Goal: Information Seeking & Learning: Check status

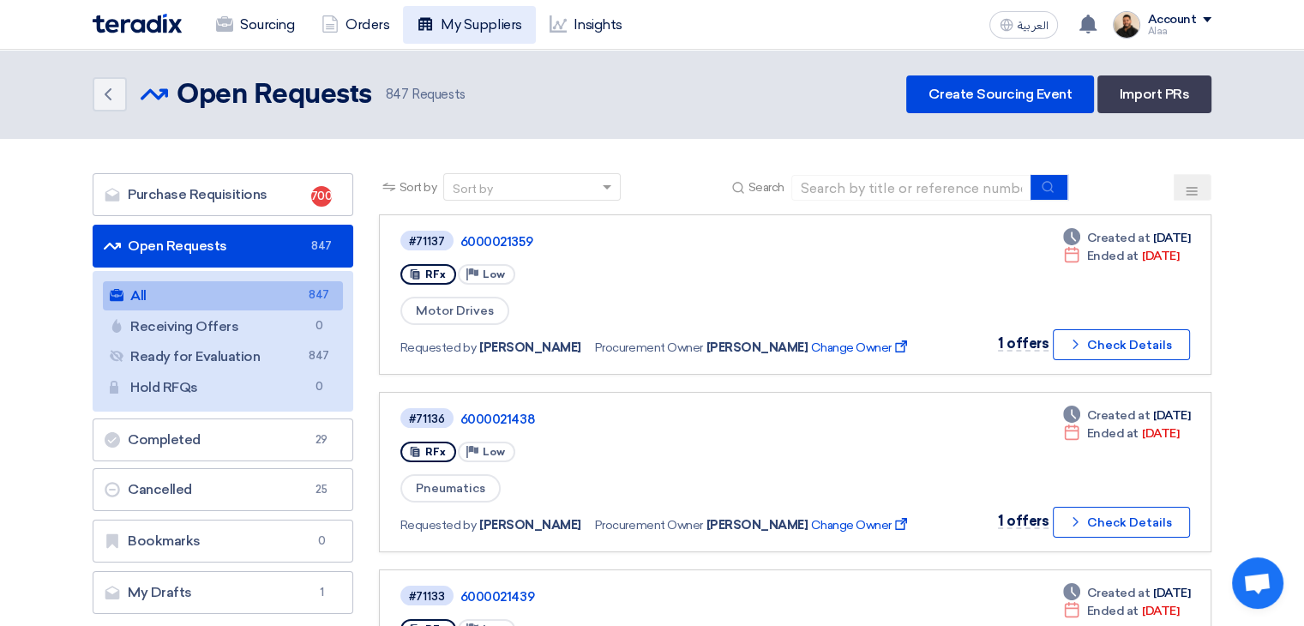
click at [480, 21] on link "My Suppliers" at bounding box center [469, 25] width 132 height 38
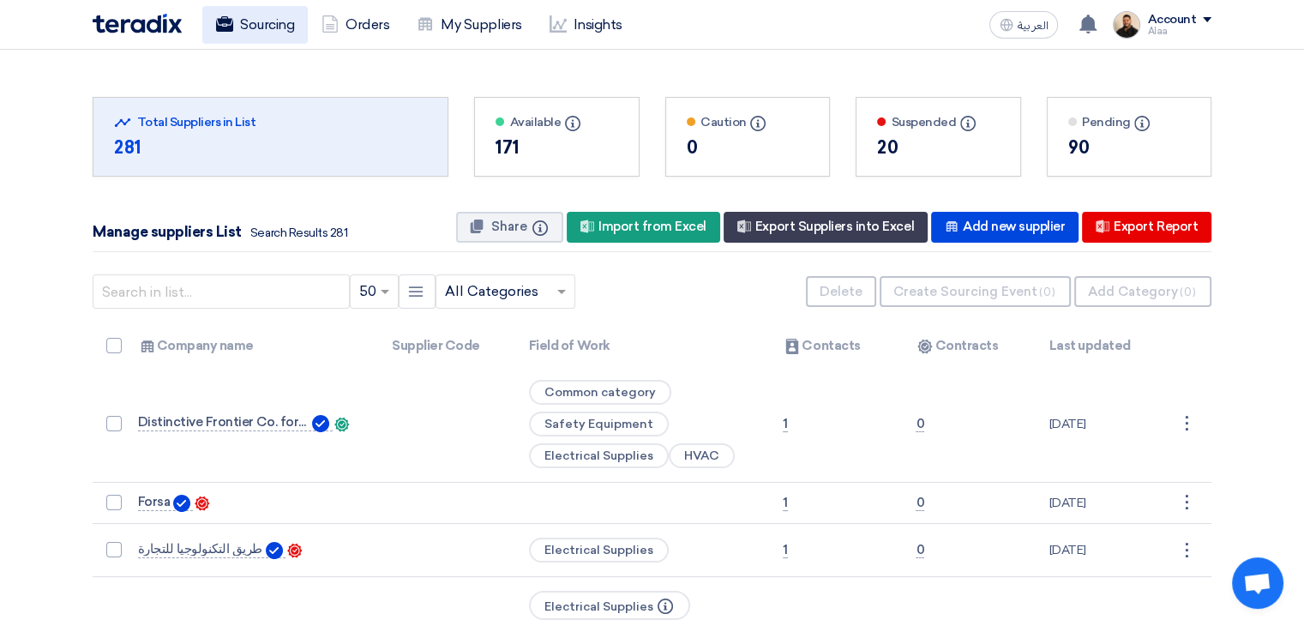
click at [261, 21] on link "Sourcing" at bounding box center [254, 25] width 105 height 38
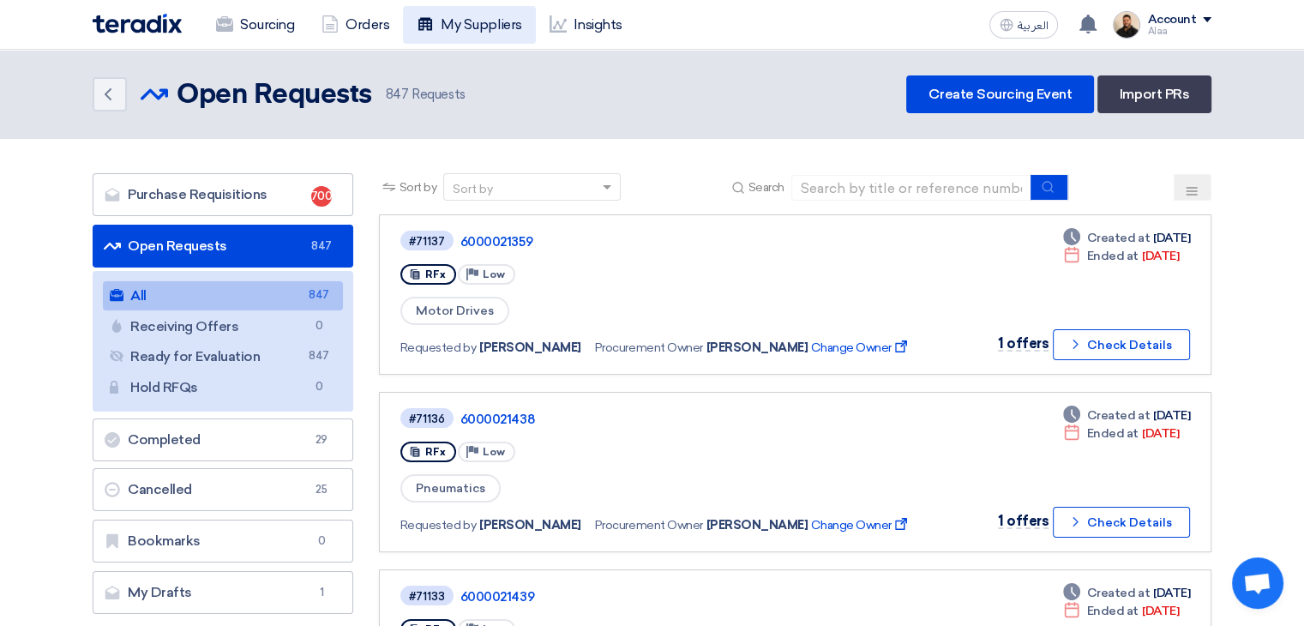
click at [472, 25] on link "My Suppliers" at bounding box center [469, 25] width 132 height 38
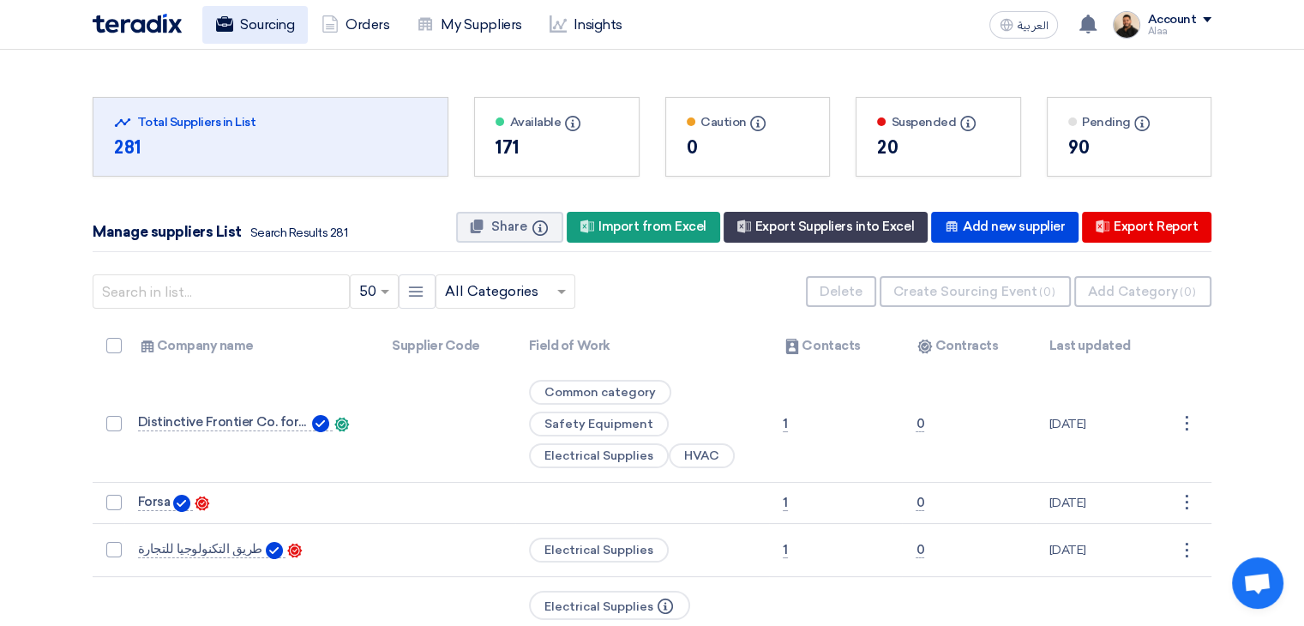
click at [257, 32] on link "Sourcing" at bounding box center [254, 25] width 105 height 38
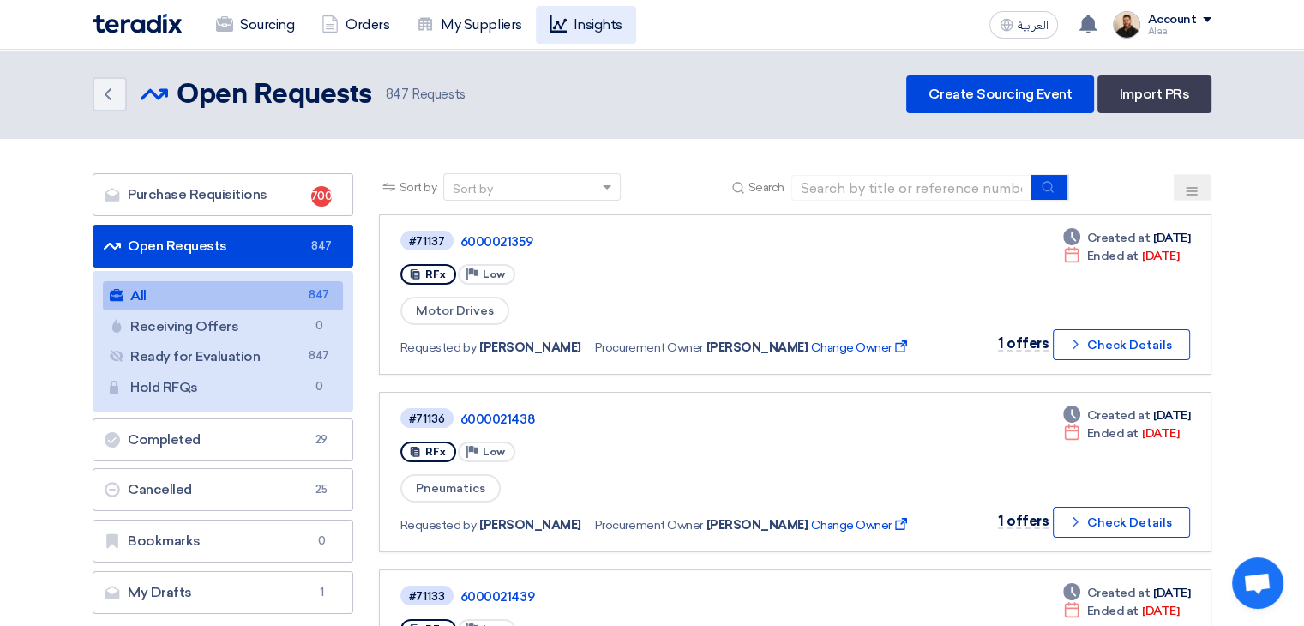
click at [563, 30] on use at bounding box center [558, 23] width 17 height 17
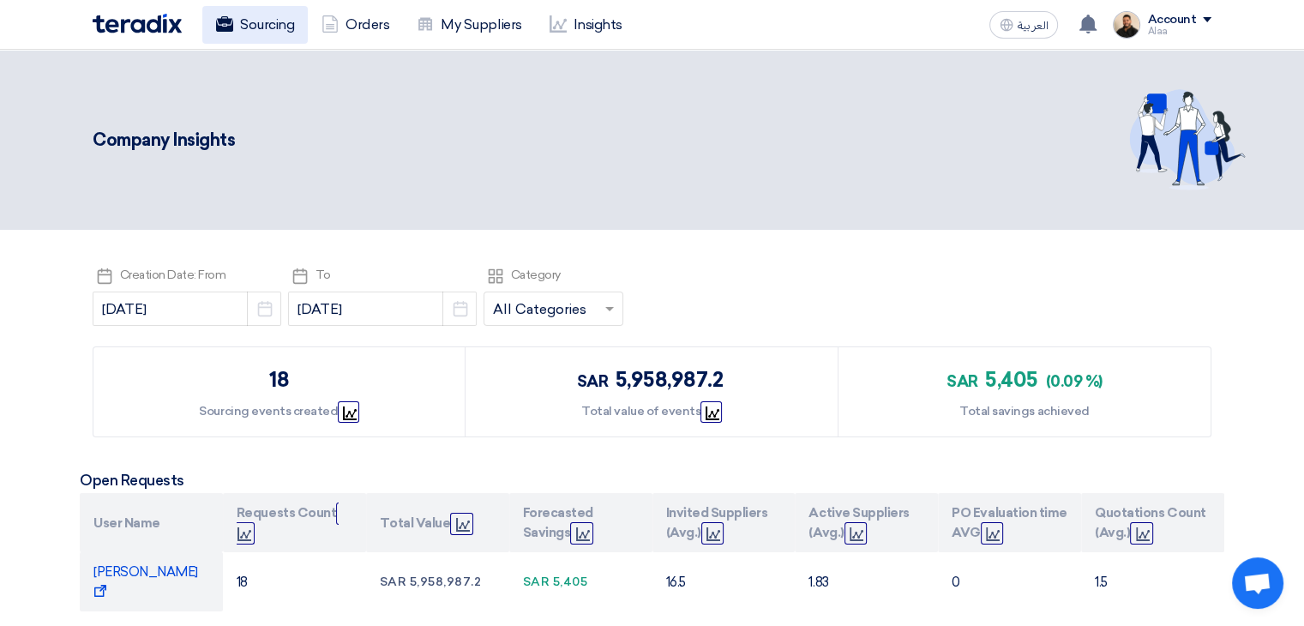
click at [266, 31] on link "Sourcing" at bounding box center [254, 25] width 105 height 38
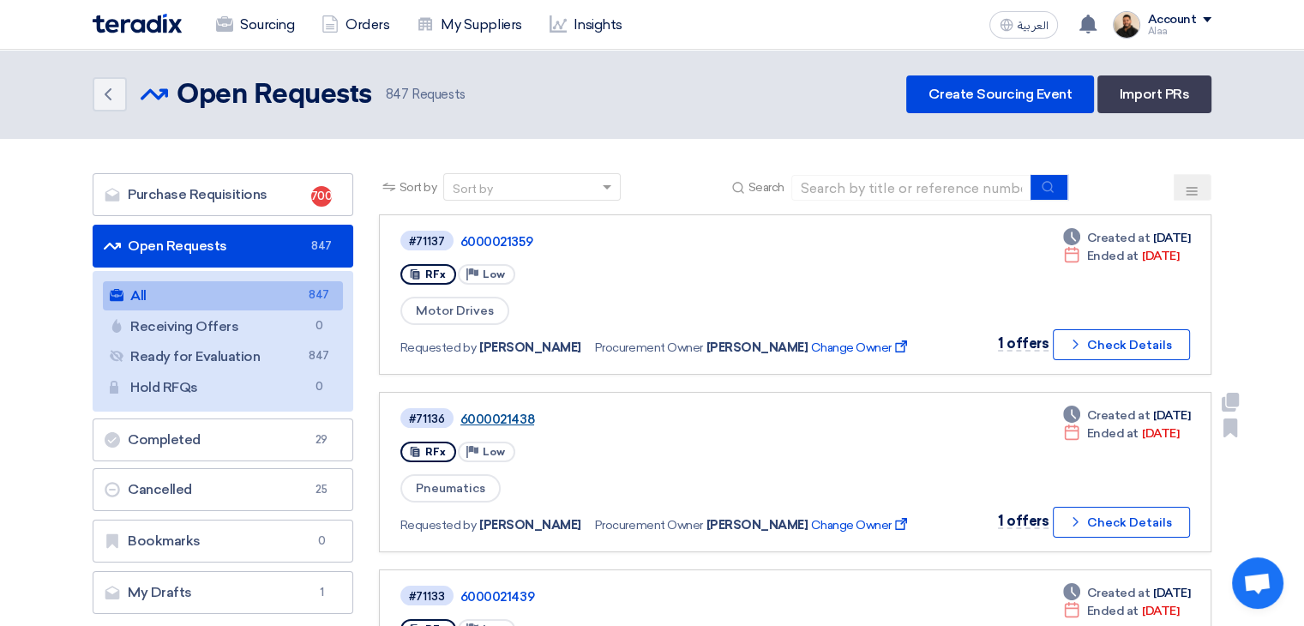
click at [506, 412] on link "6000021438" at bounding box center [674, 419] width 429 height 15
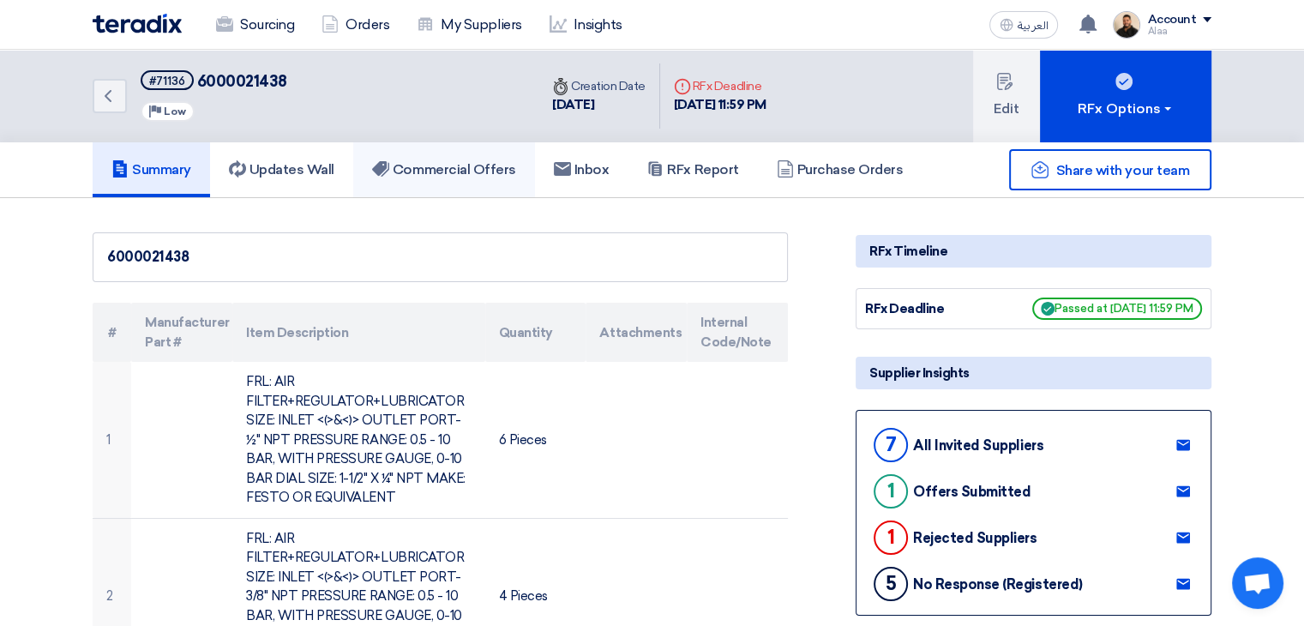
click at [475, 176] on h5 "Commercial Offers" at bounding box center [444, 169] width 144 height 17
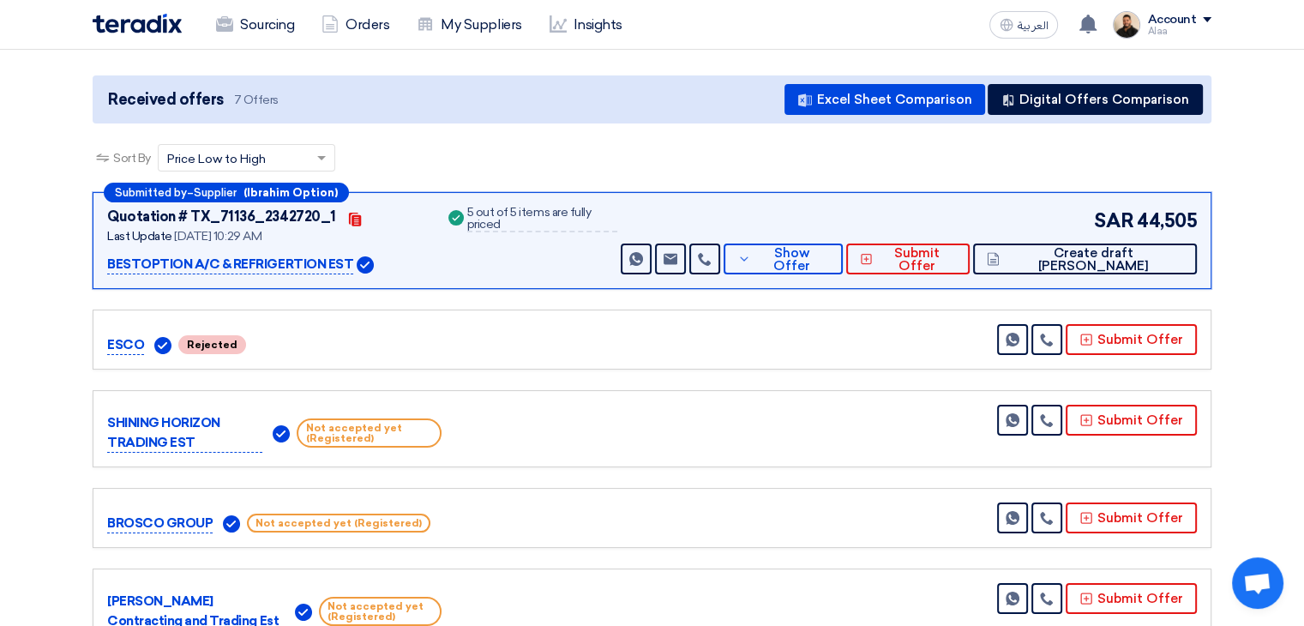
scroll to position [172, 0]
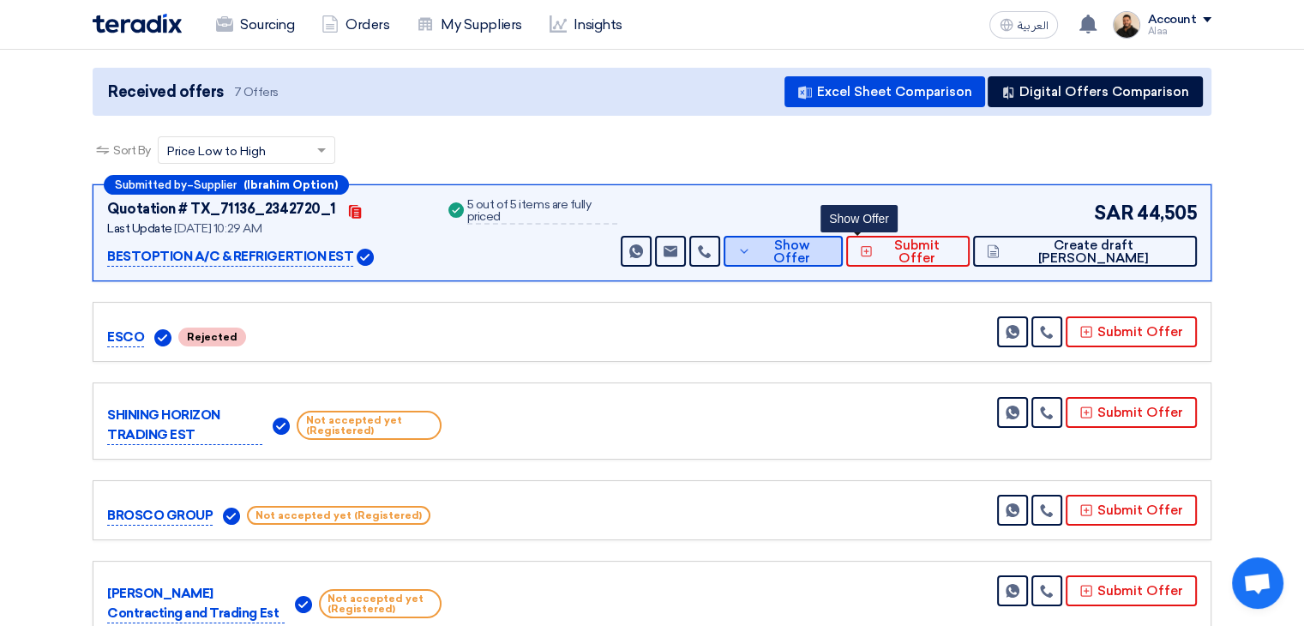
click at [830, 255] on span "Show Offer" at bounding box center [792, 252] width 75 height 26
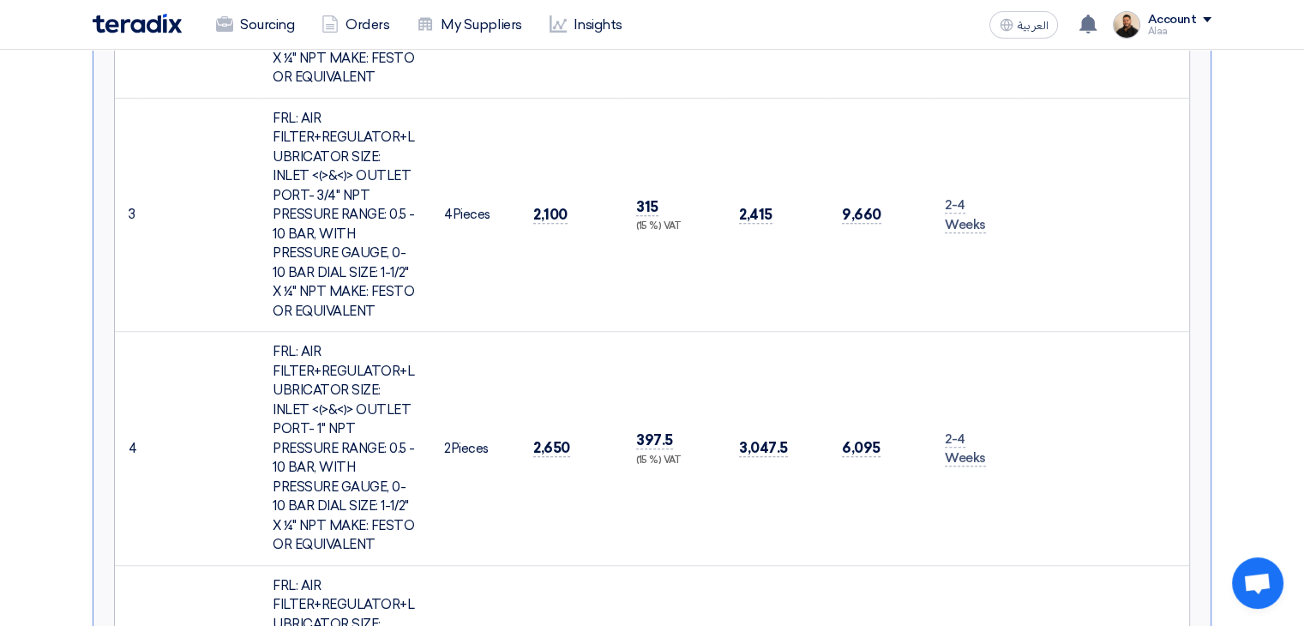
scroll to position [1180, 0]
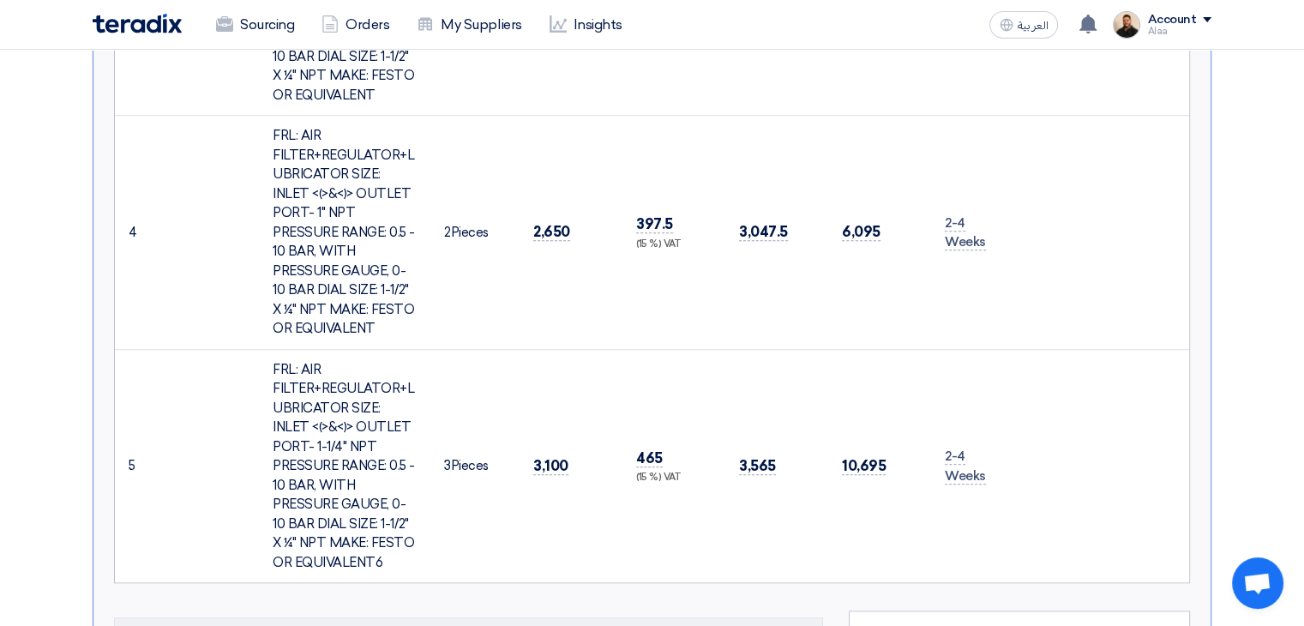
drag, startPoint x: 128, startPoint y: 132, endPoint x: 1106, endPoint y: 498, distance: 1044.7
copy table "# Lore Ipsumd Sita Consectetur Adipisci Elit Seddo (EIU) Tempo Inci Utlab Etd. …"
click at [1163, 162] on td at bounding box center [1104, 233] width 169 height 234
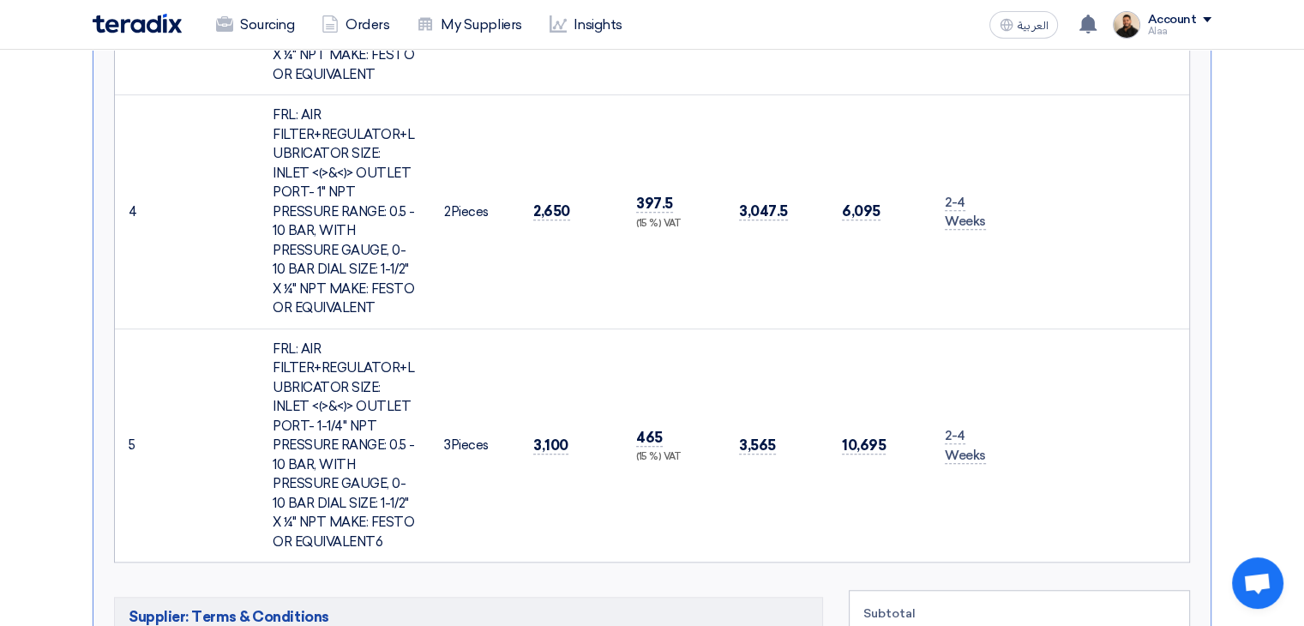
scroll to position [1629, 0]
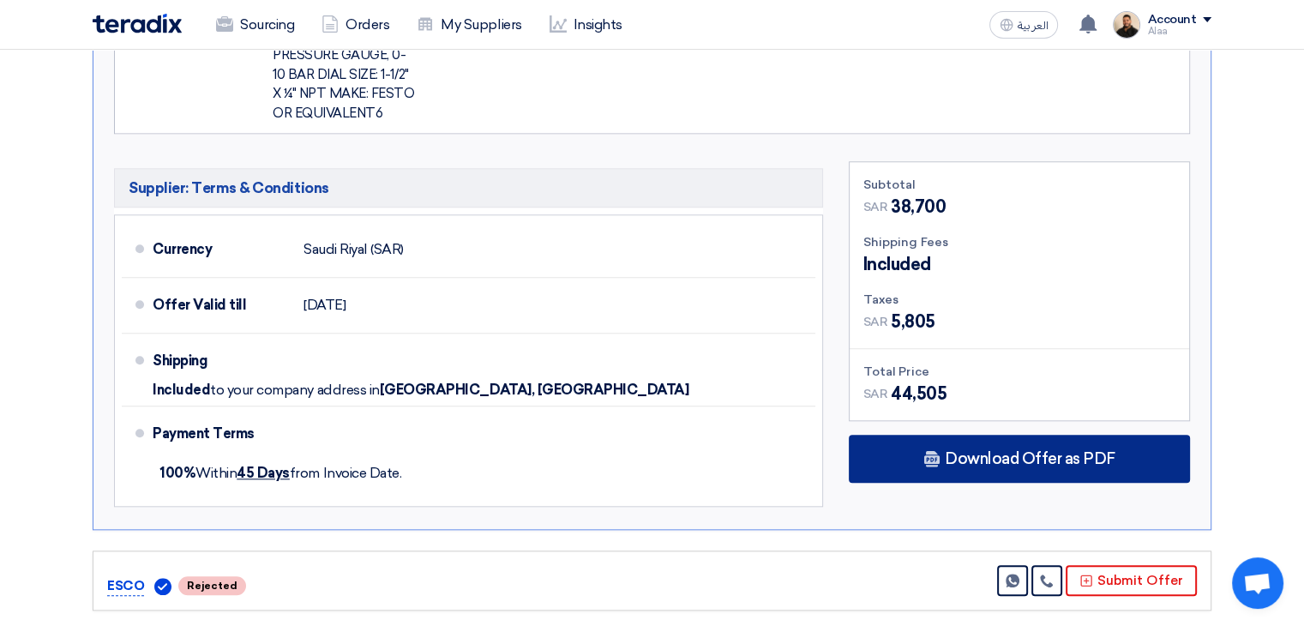
click at [1029, 451] on span "Download Offer as PDF" at bounding box center [1030, 458] width 171 height 15
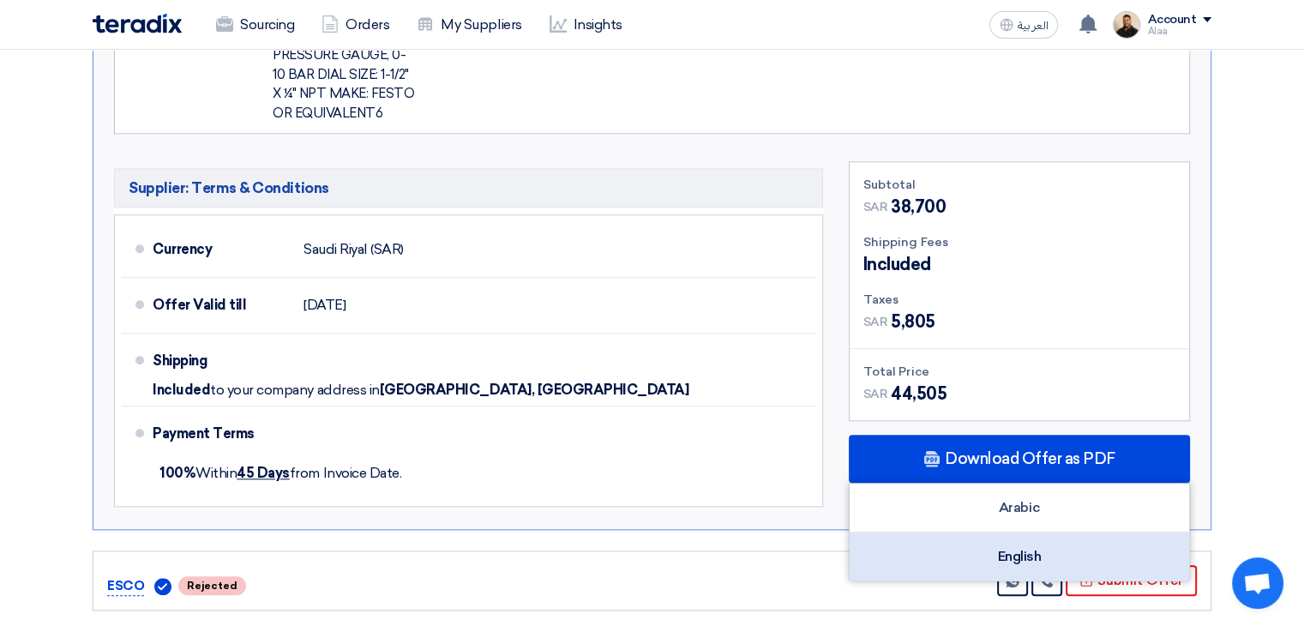
click at [1026, 549] on div "English" at bounding box center [1020, 557] width 340 height 48
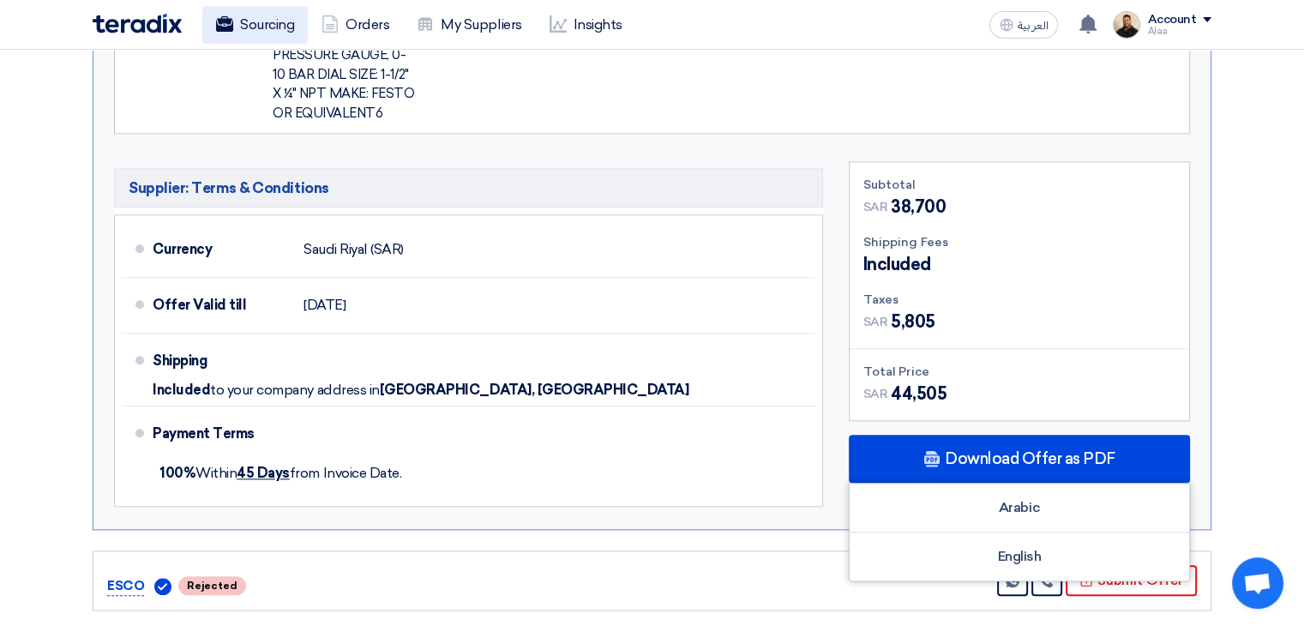
click at [262, 15] on link "Sourcing" at bounding box center [254, 25] width 105 height 38
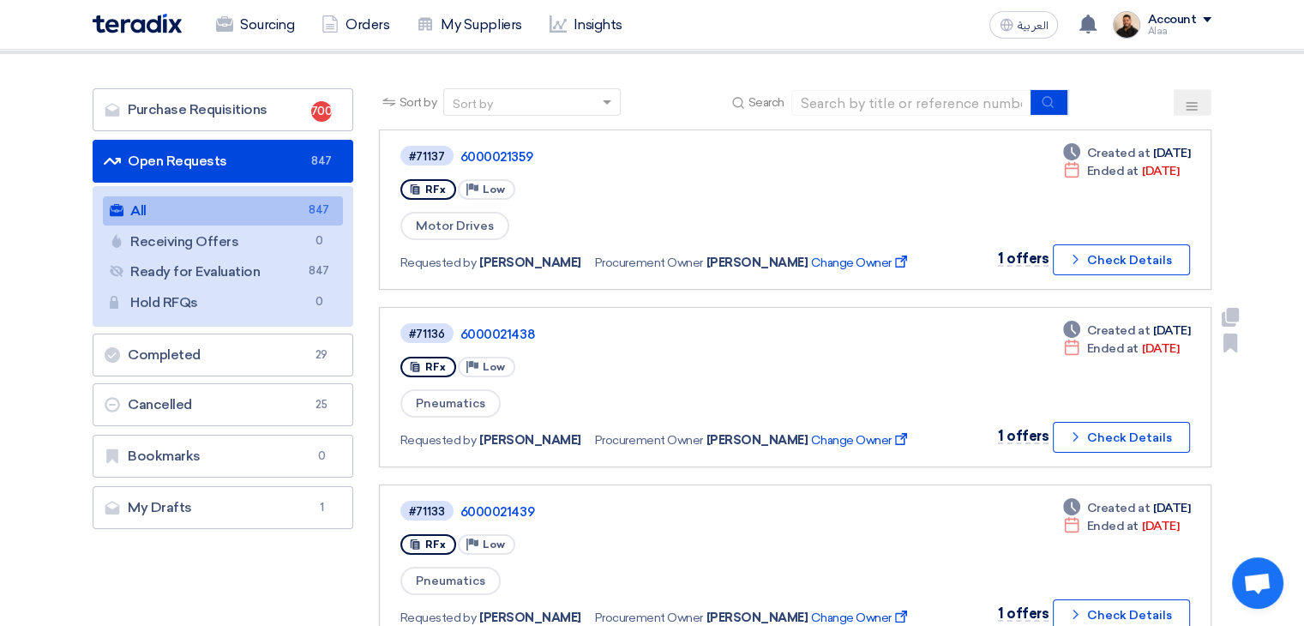
scroll to position [172, 0]
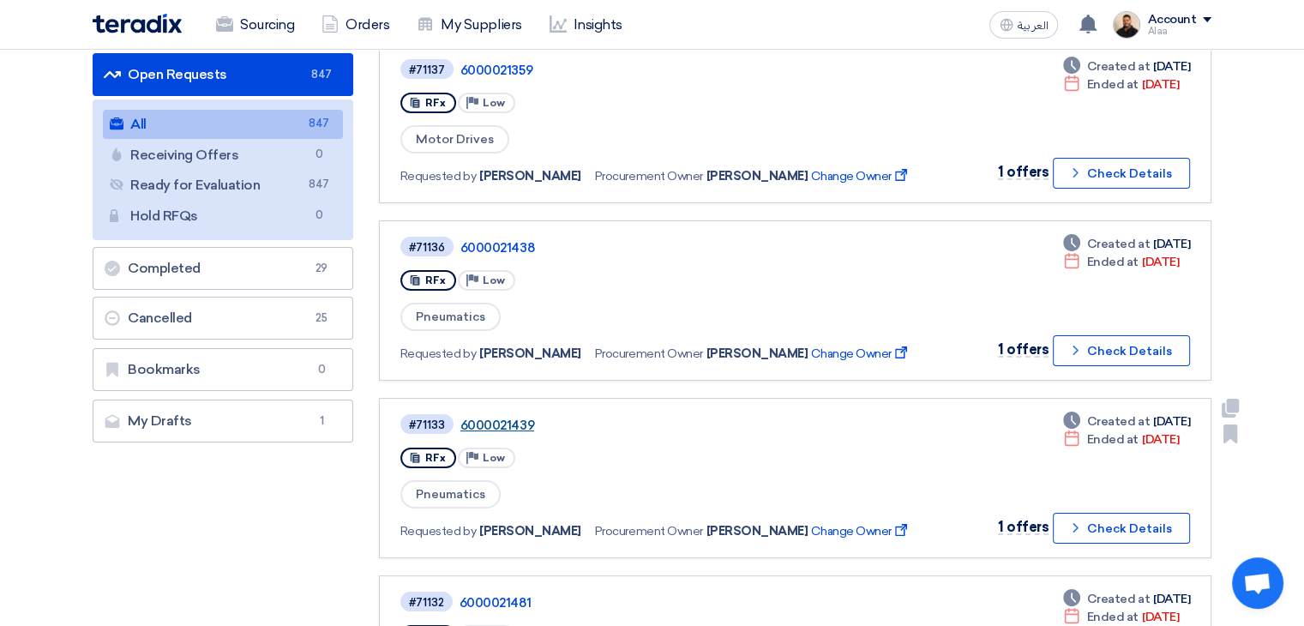
click at [501, 419] on link "6000021439" at bounding box center [674, 425] width 429 height 15
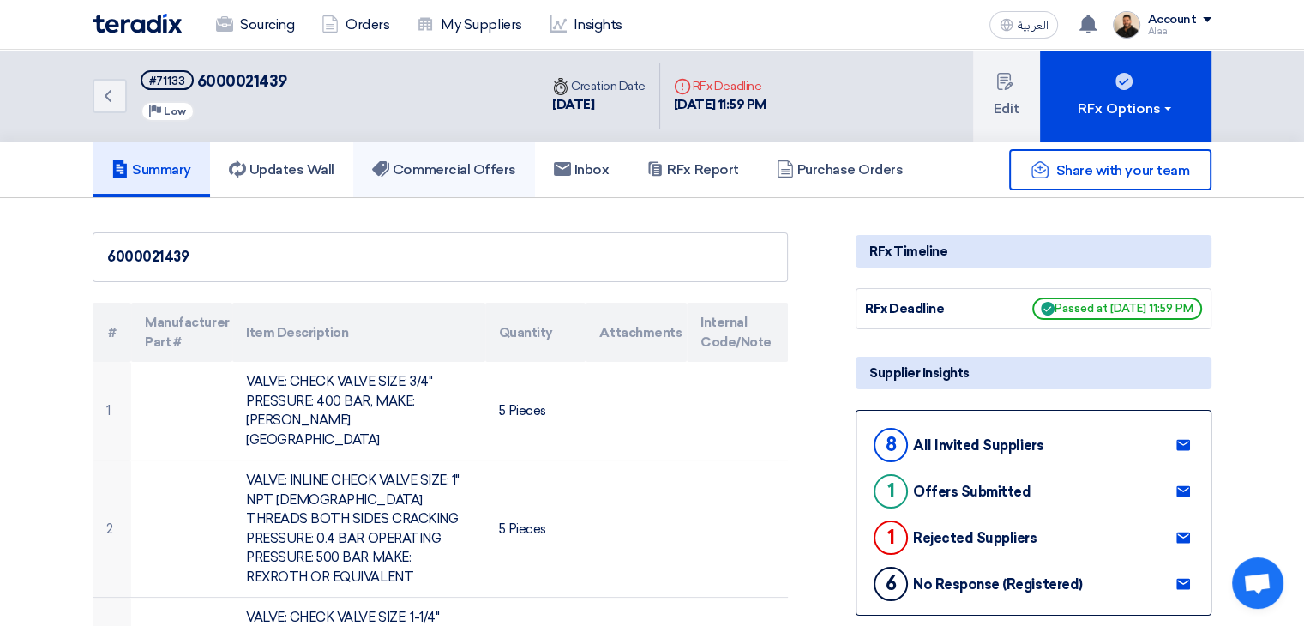
click at [495, 169] on h5 "Commercial Offers" at bounding box center [444, 169] width 144 height 17
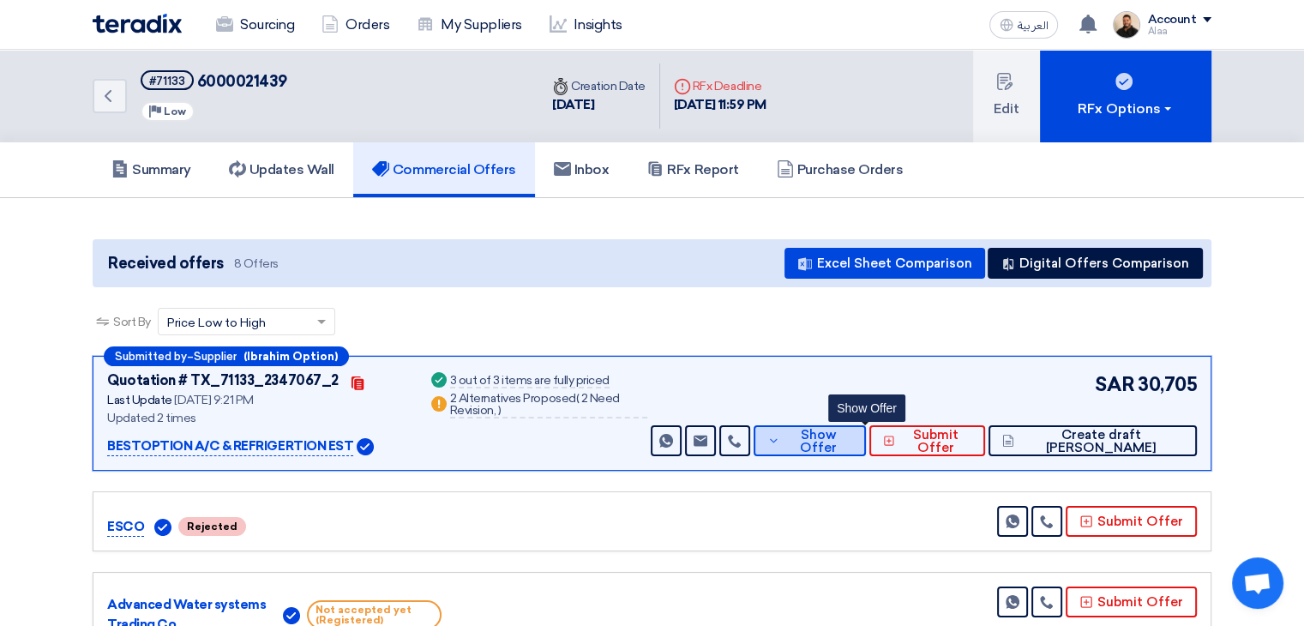
click at [852, 443] on span "Show Offer" at bounding box center [819, 442] width 68 height 26
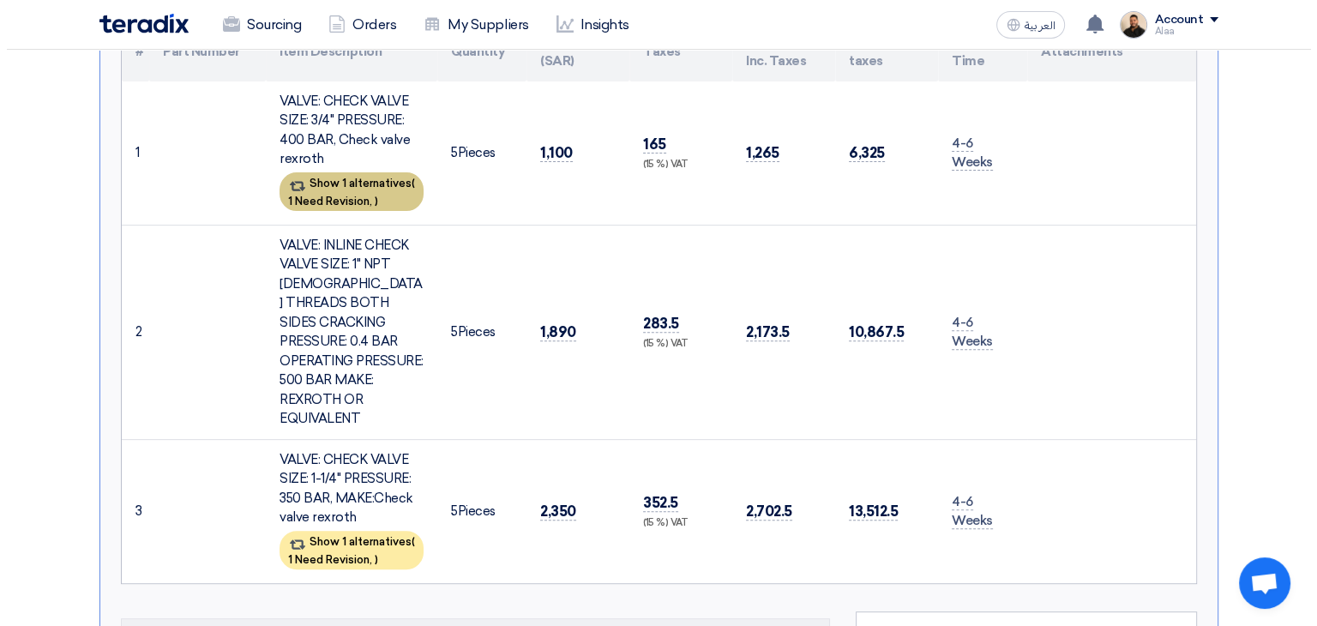
scroll to position [429, 0]
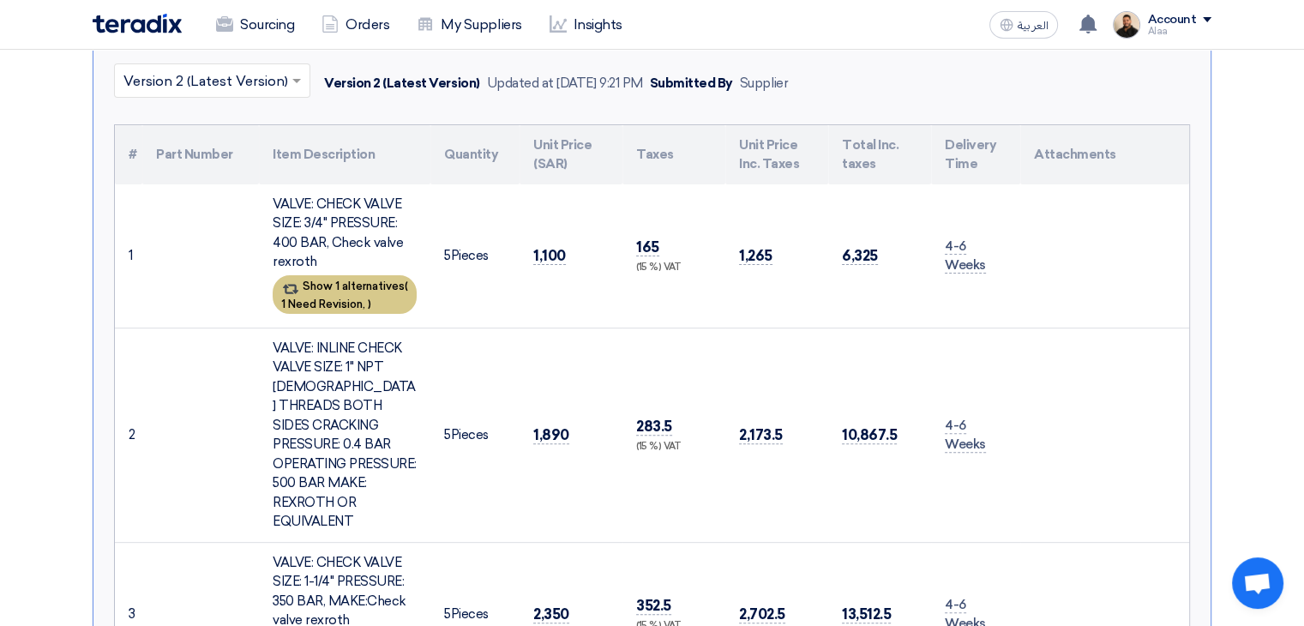
click at [360, 286] on div "Show 1 alternatives ( 1 Need Revision, )" at bounding box center [345, 294] width 144 height 39
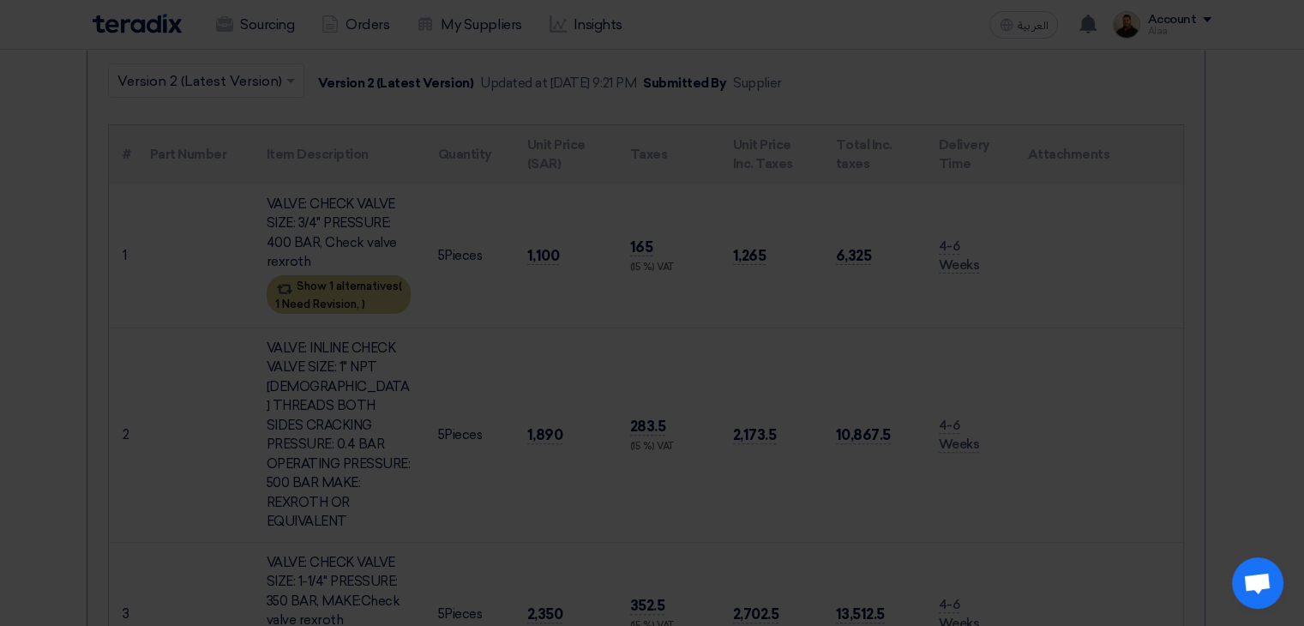
click at [360, 286] on th "Alternative Name/Description" at bounding box center [275, 279] width 201 height 59
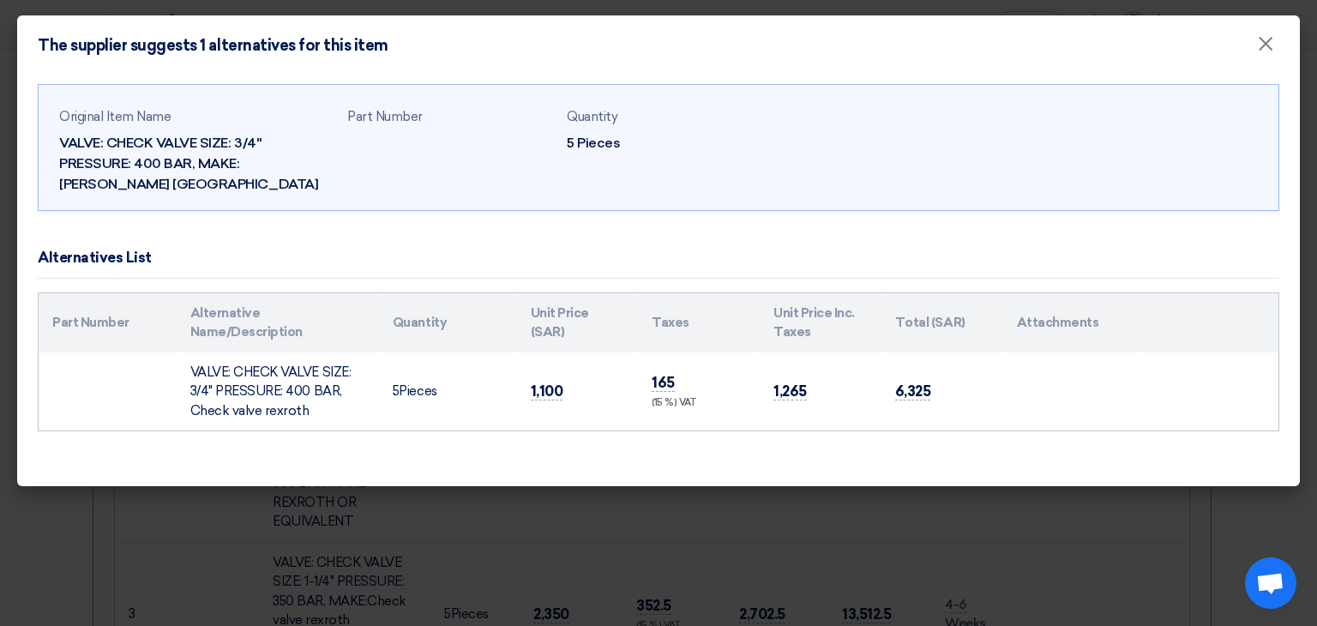
click at [829, 493] on modal-container "The supplier suggests 1 alternatives for this item × Original Item Name VALVE: …" at bounding box center [658, 313] width 1317 height 626
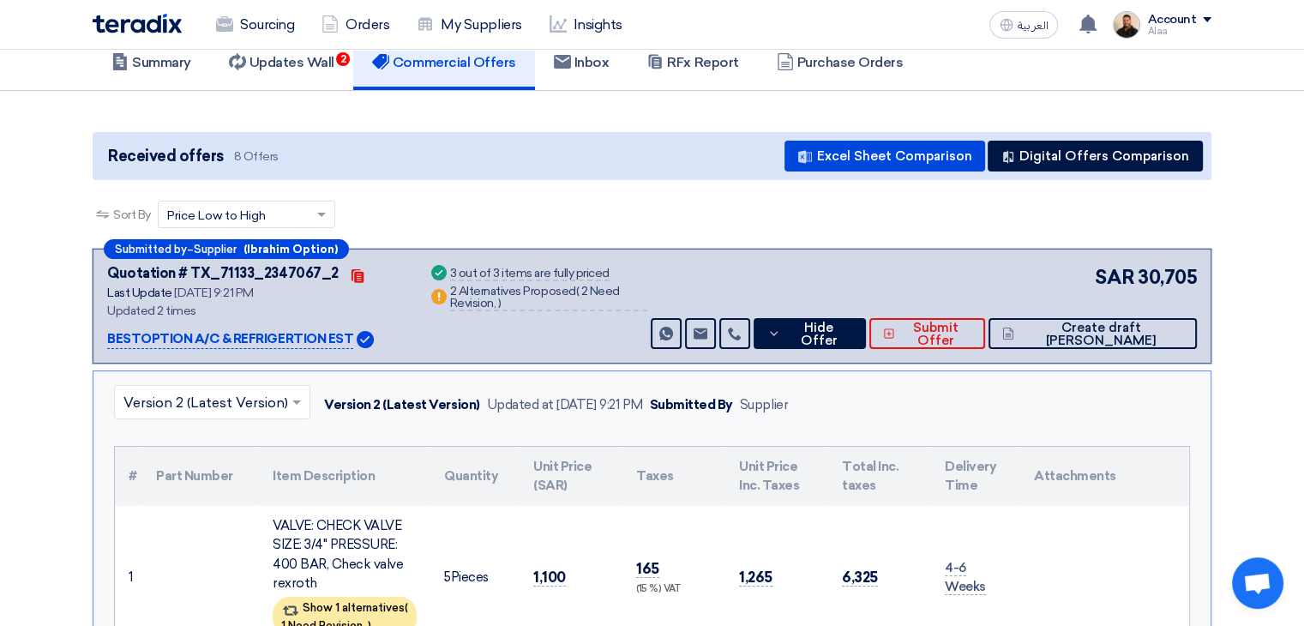
scroll to position [0, 0]
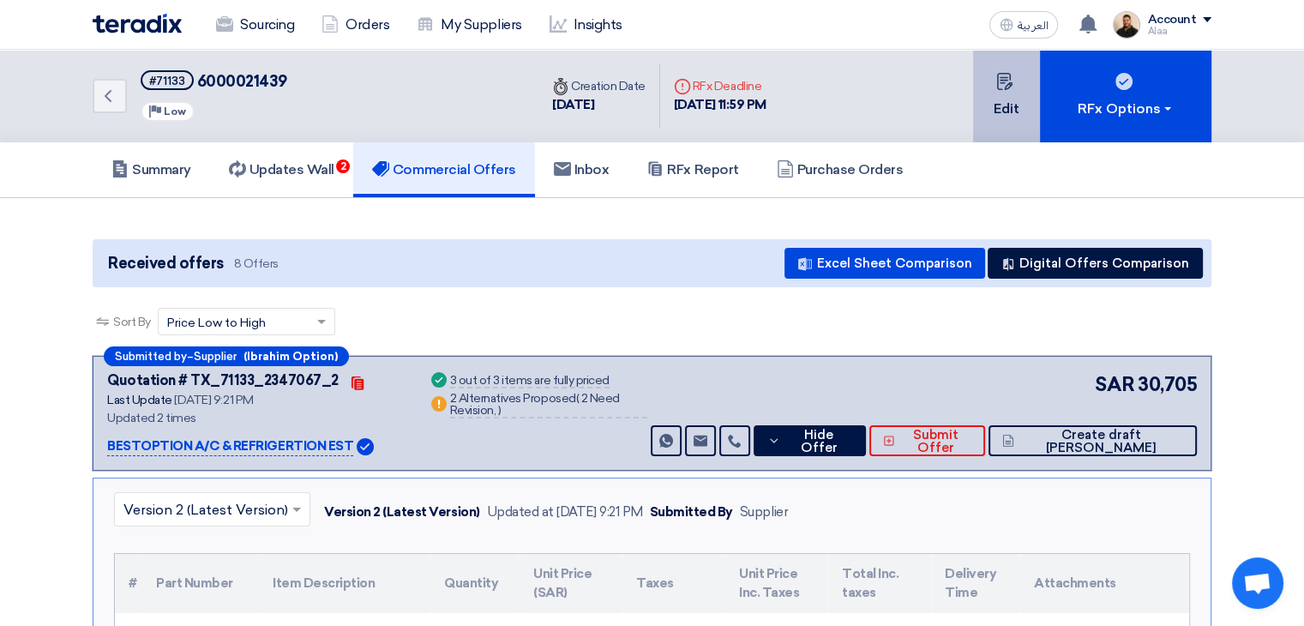
click at [1007, 111] on button "Edit" at bounding box center [1006, 96] width 67 height 93
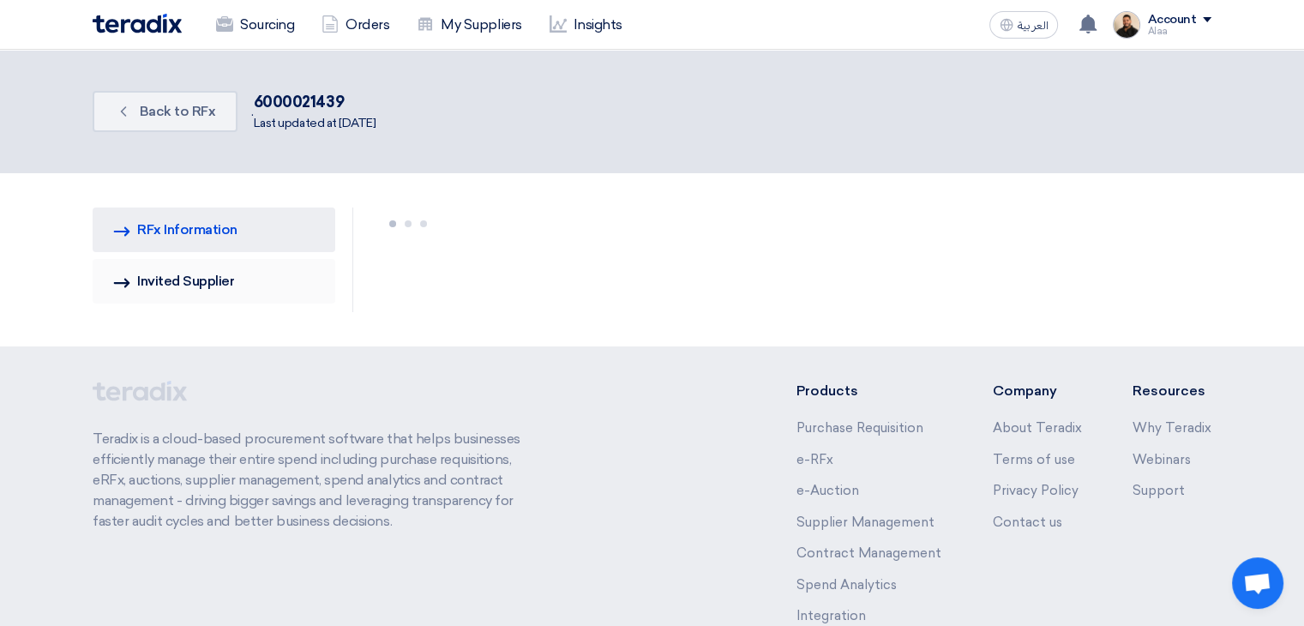
click at [197, 277] on link "Invited Suppliers Invited Supplier" at bounding box center [214, 281] width 243 height 45
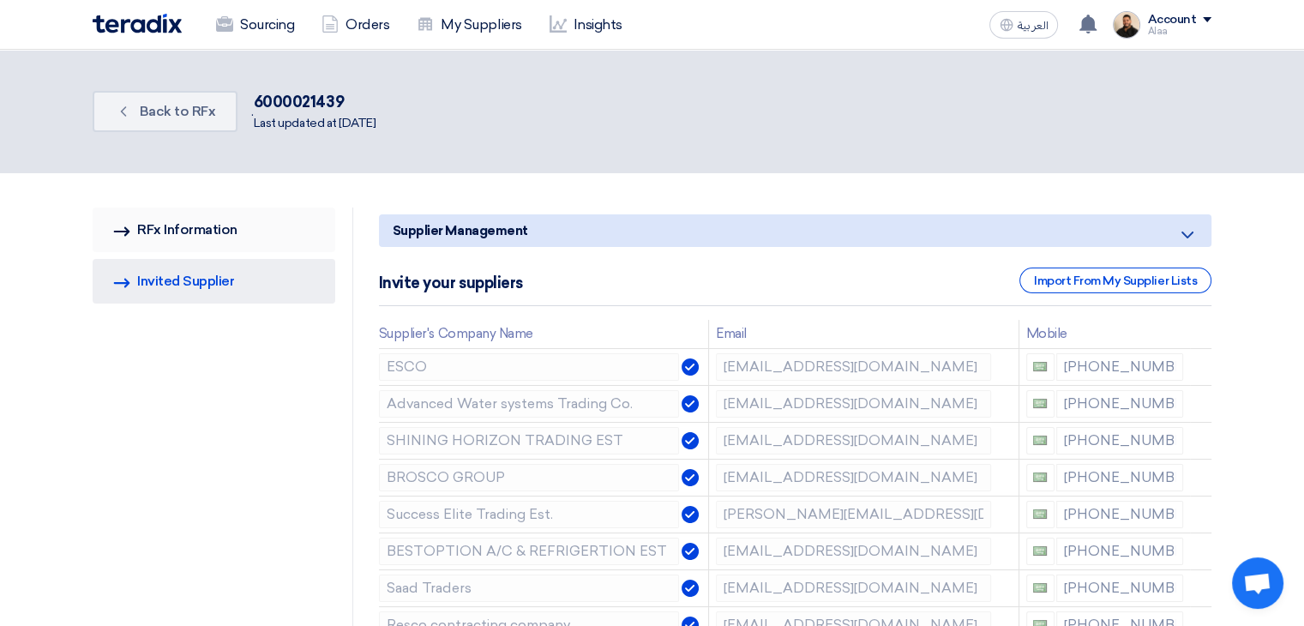
click at [216, 227] on link "RFQ Information RFx Information" at bounding box center [214, 230] width 243 height 45
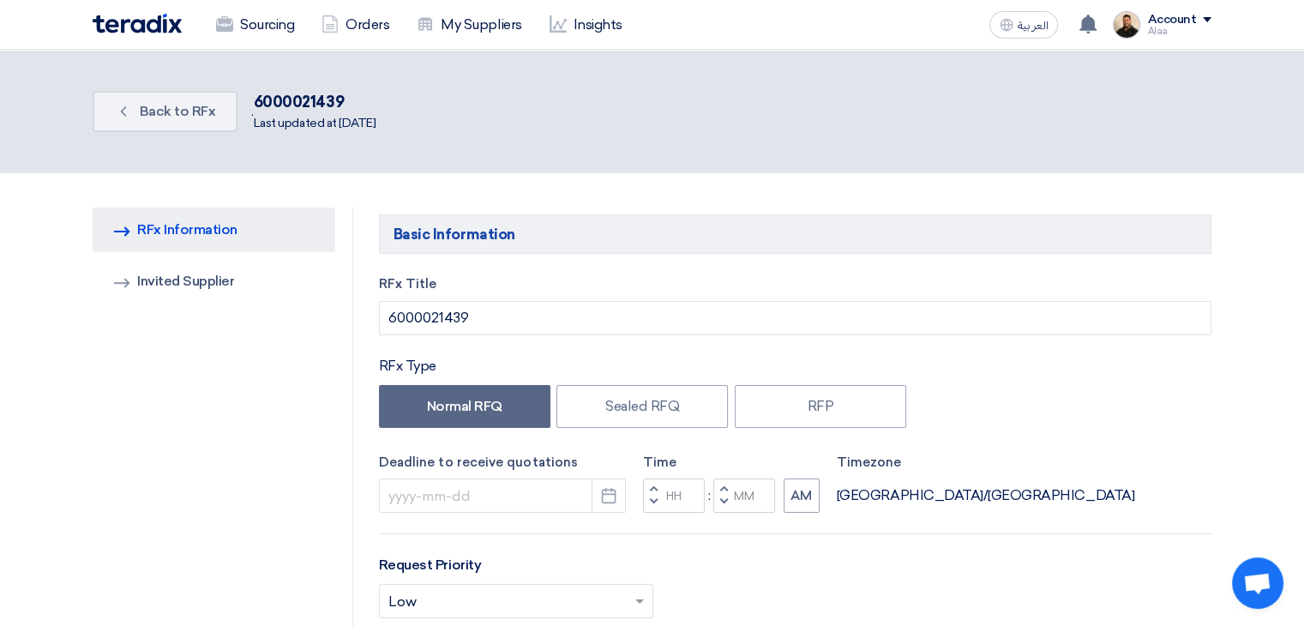
type input "[DATE]"
type input "11"
type input "59"
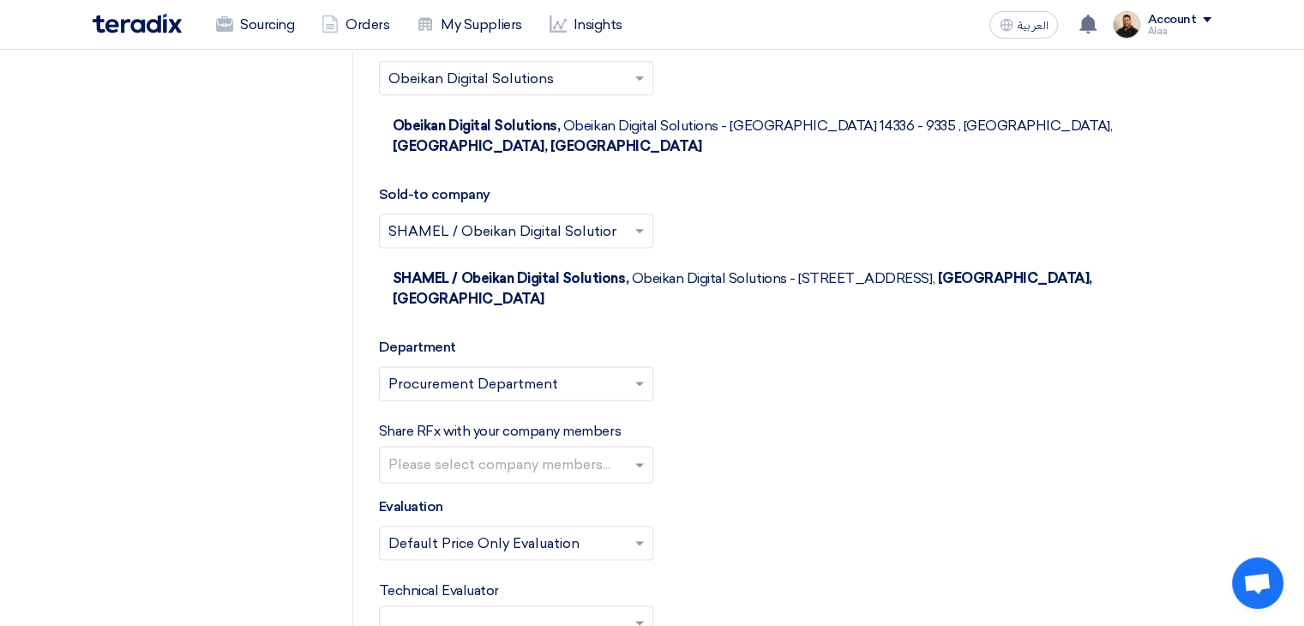
scroll to position [2487, 0]
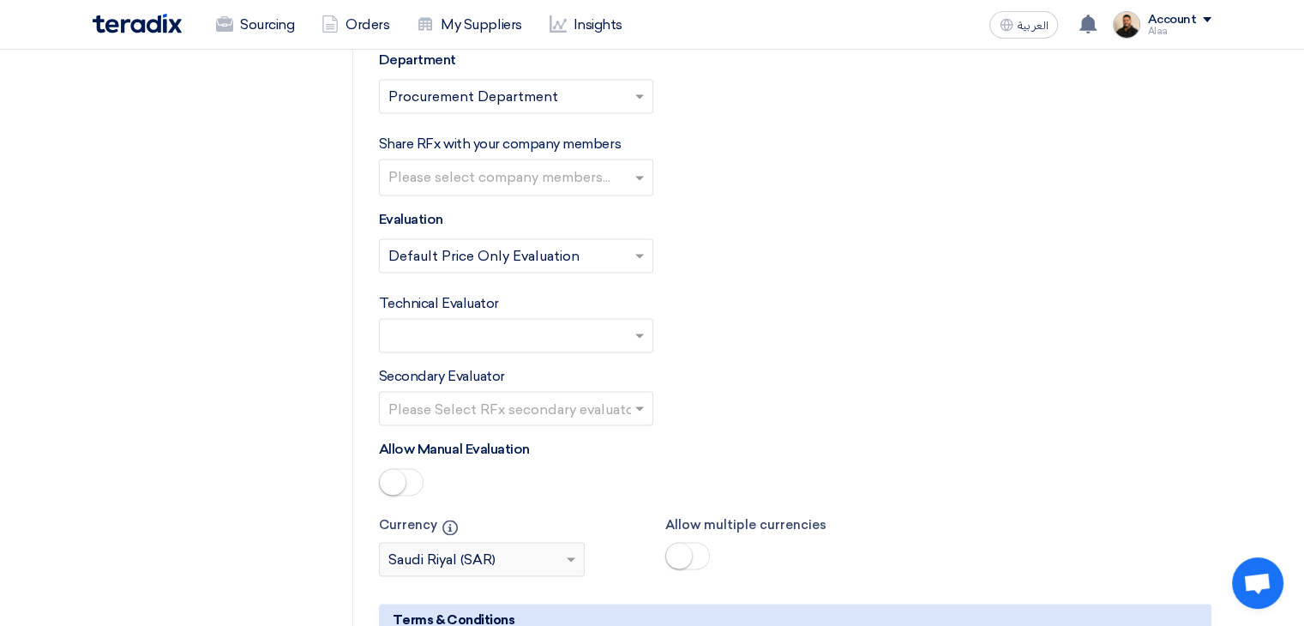
click at [577, 323] on input "text" at bounding box center [507, 337] width 238 height 28
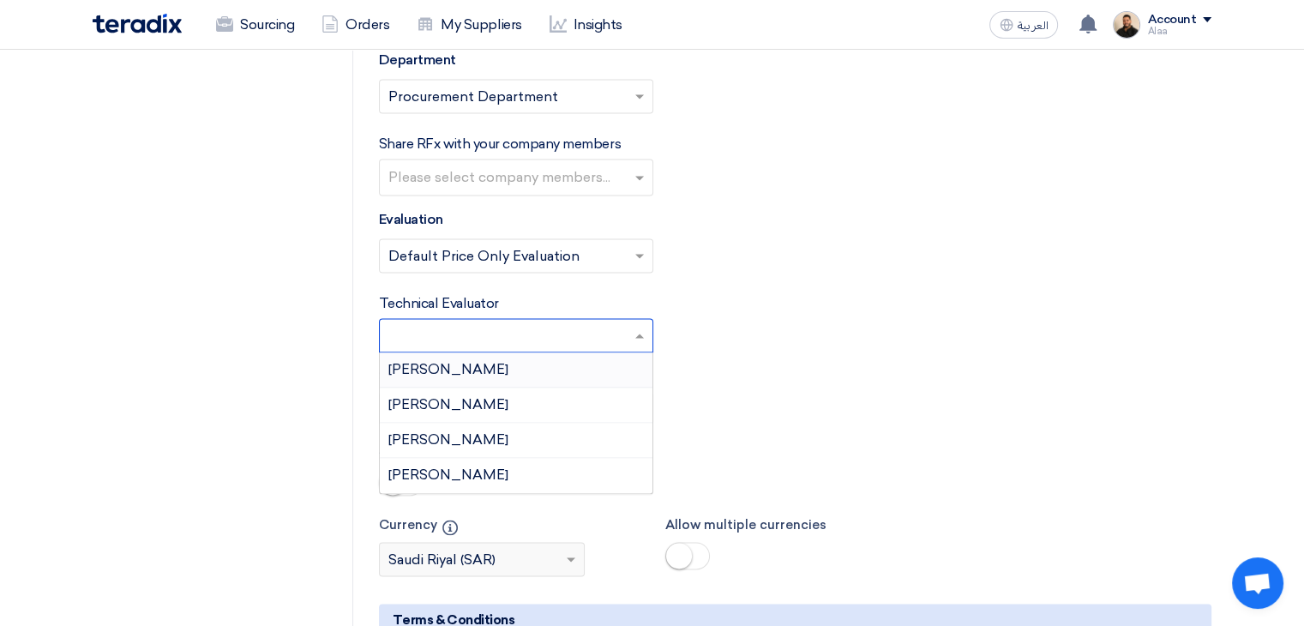
click at [545, 352] on div "[PERSON_NAME]" at bounding box center [516, 369] width 273 height 35
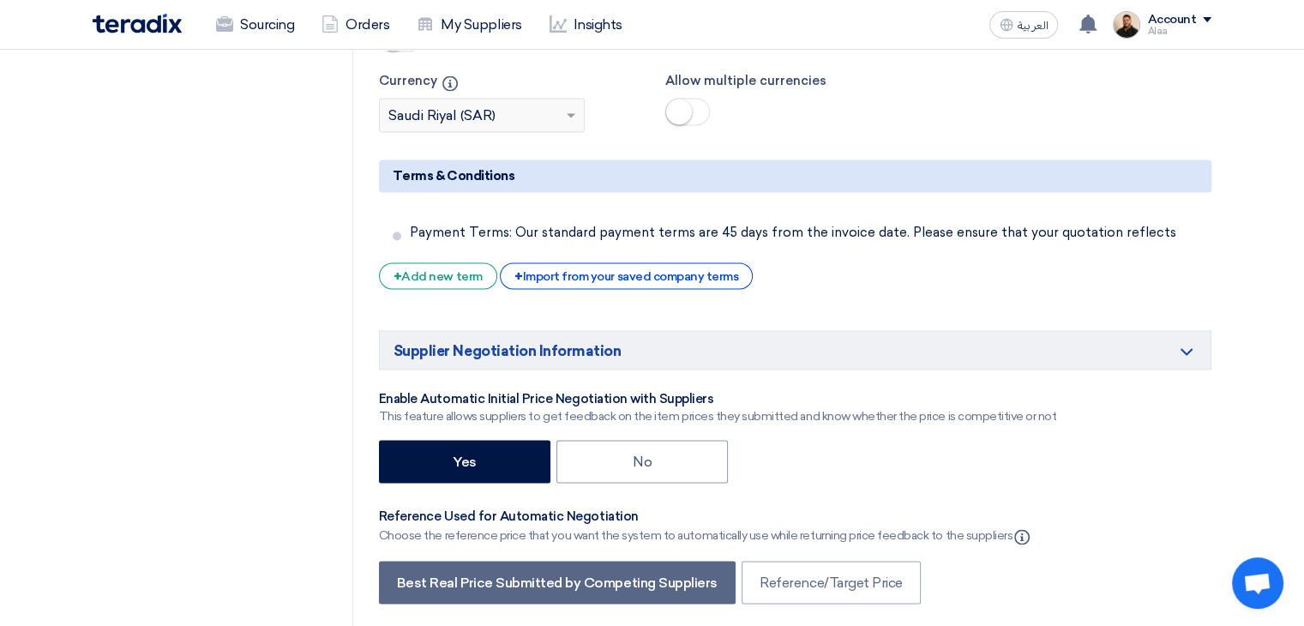
scroll to position [3087, 0]
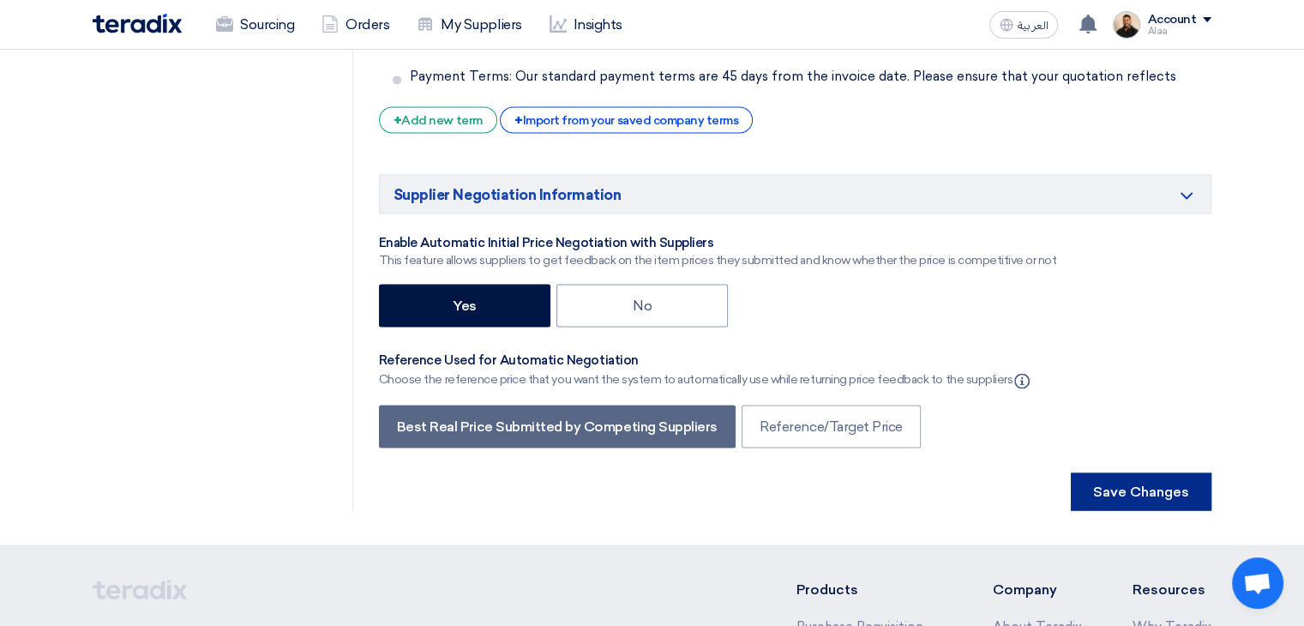
click at [1158, 472] on button "Save Changes" at bounding box center [1141, 491] width 141 height 38
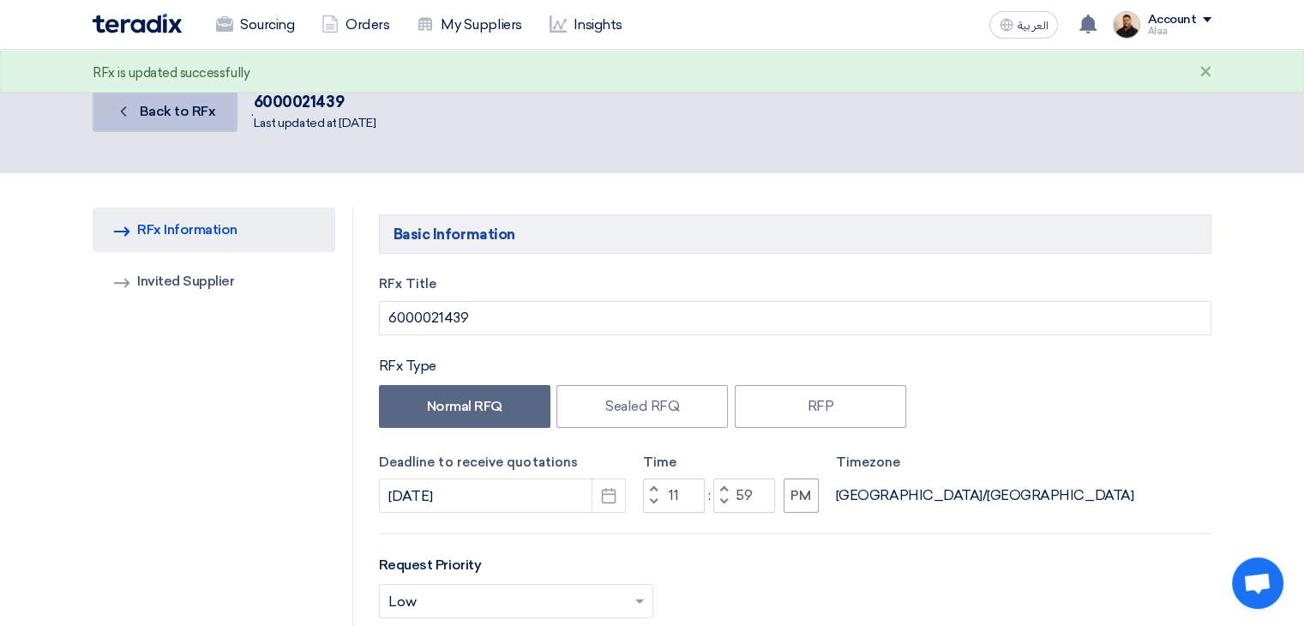
click at [176, 113] on span "Back to RFx" at bounding box center [178, 111] width 76 height 16
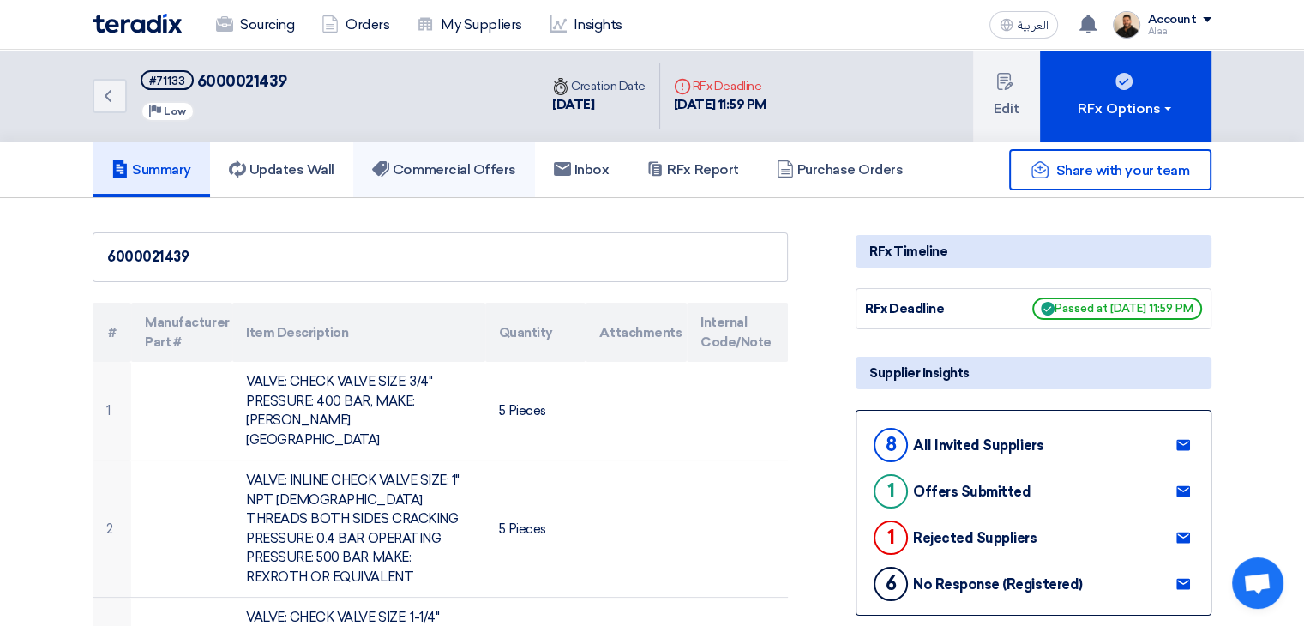
click at [524, 179] on link "Commercial Offers" at bounding box center [444, 169] width 182 height 55
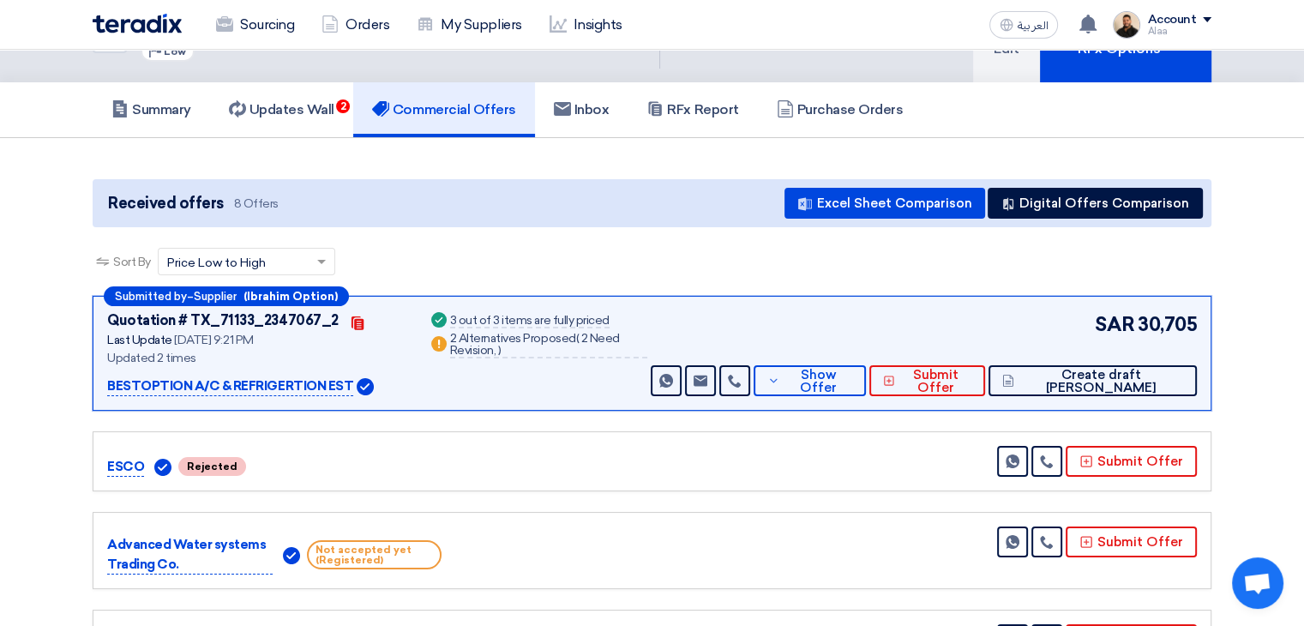
scroll to position [172, 0]
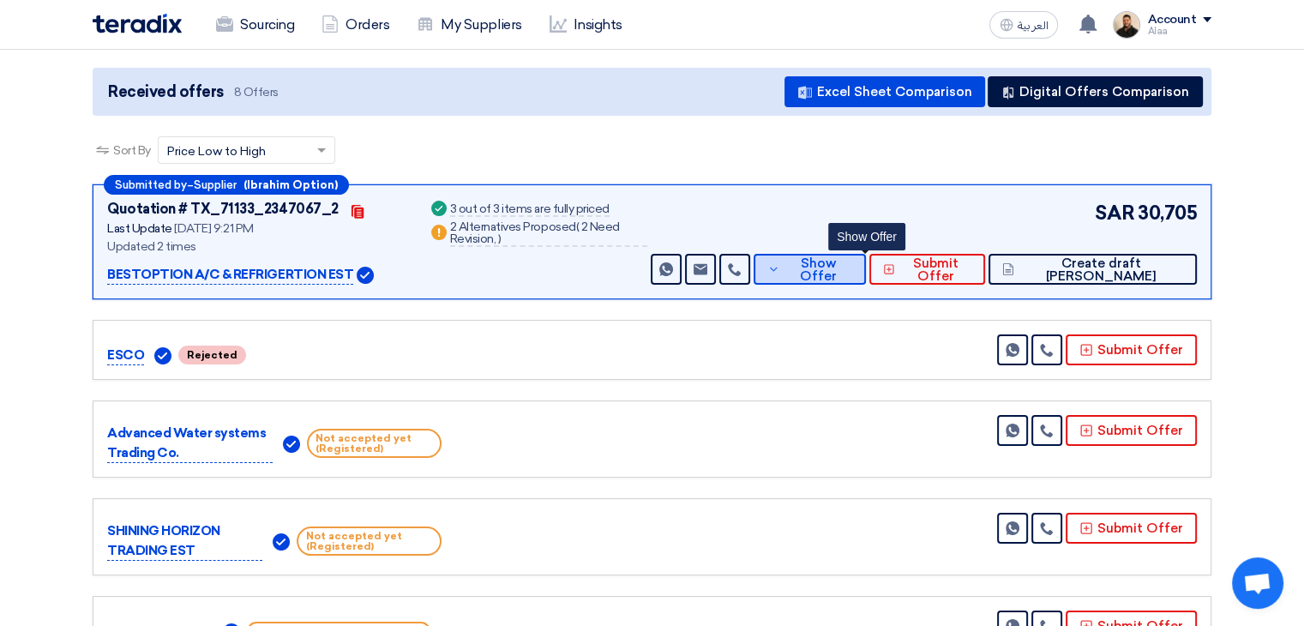
click at [852, 268] on span "Show Offer" at bounding box center [819, 270] width 68 height 26
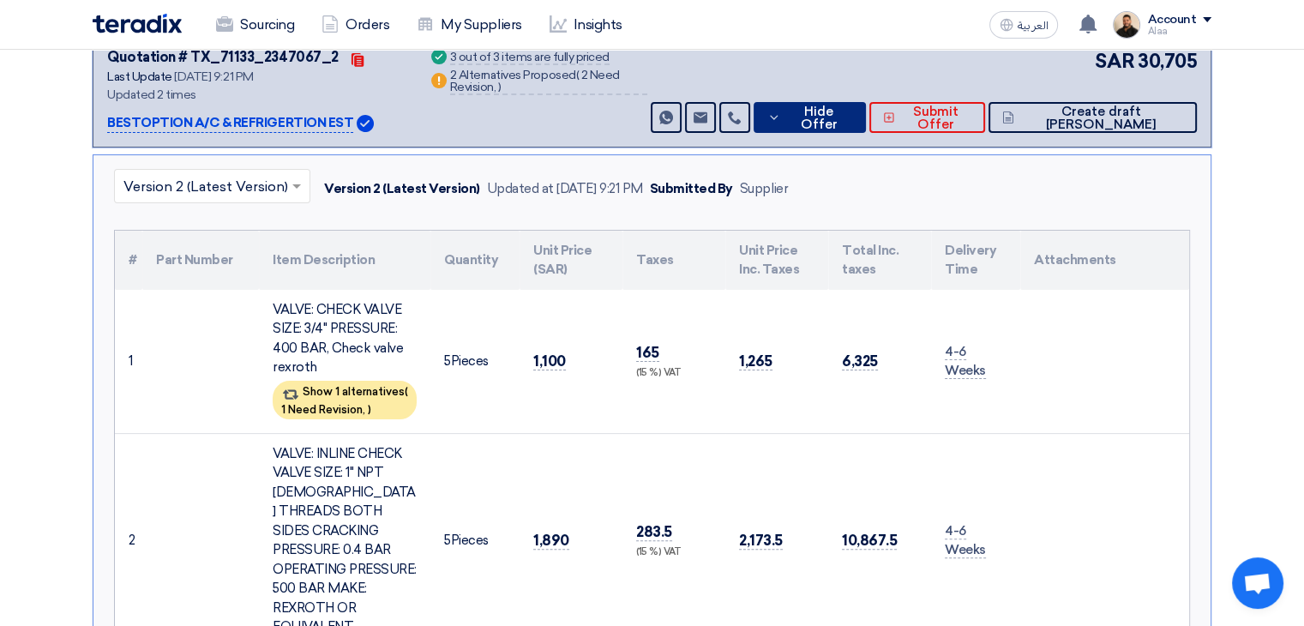
scroll to position [343, 0]
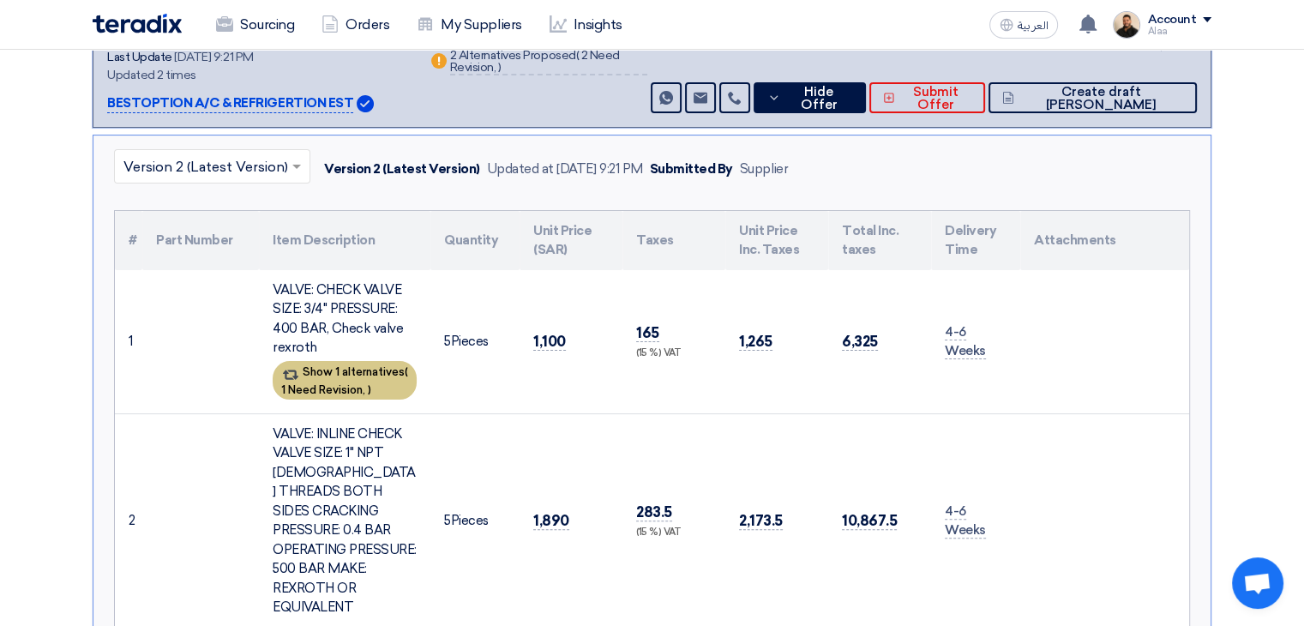
click at [365, 383] on span "1 Need Revision," at bounding box center [323, 389] width 84 height 13
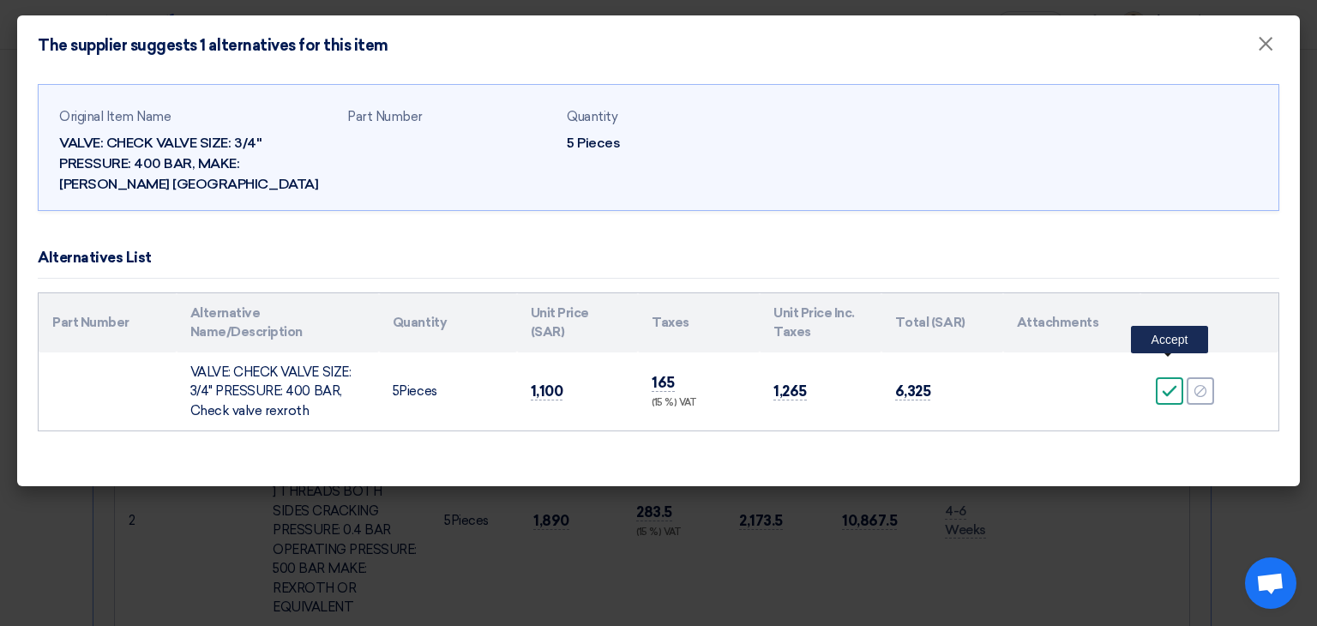
click at [1164, 382] on div "Accept" at bounding box center [1169, 390] width 27 height 27
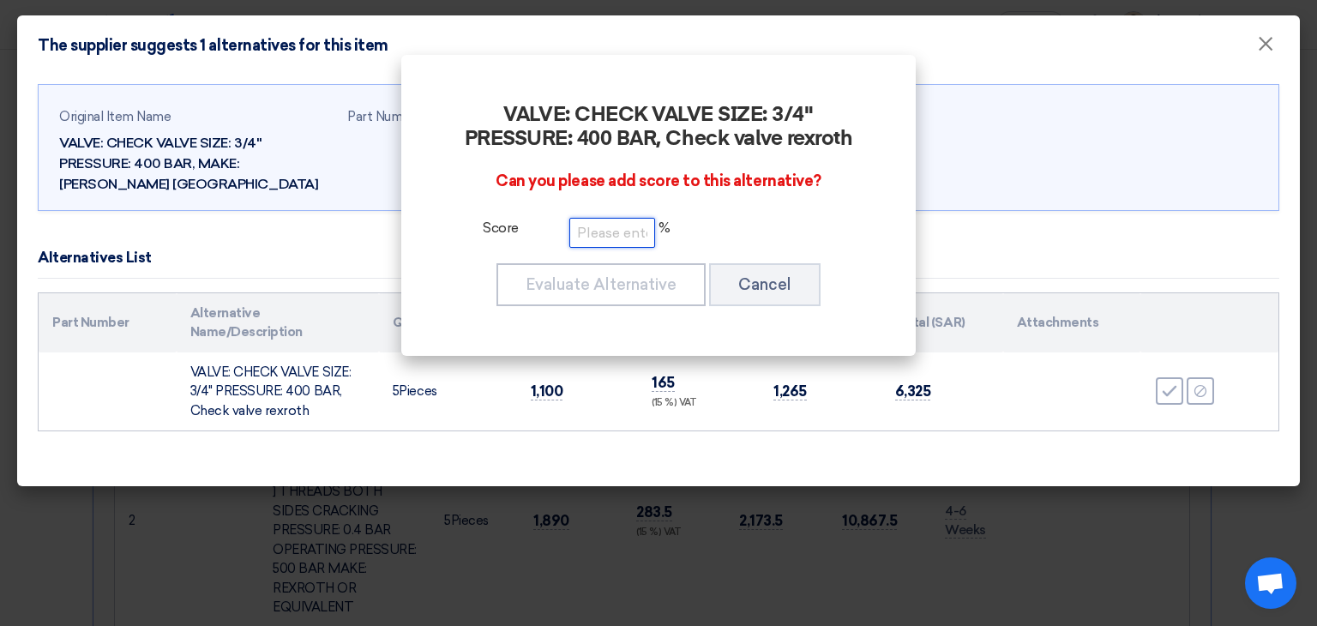
click at [599, 244] on input "number" at bounding box center [612, 233] width 86 height 30
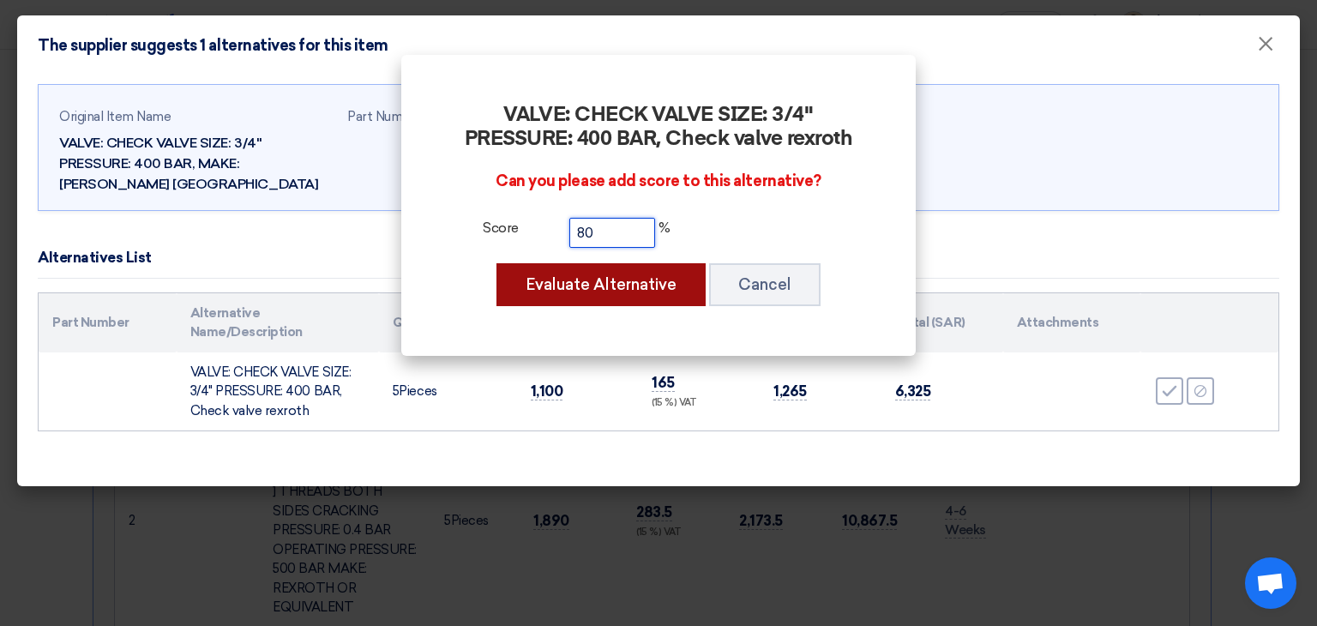
type input "80"
click at [614, 272] on button "Evaluate Alternative" at bounding box center [600, 284] width 209 height 43
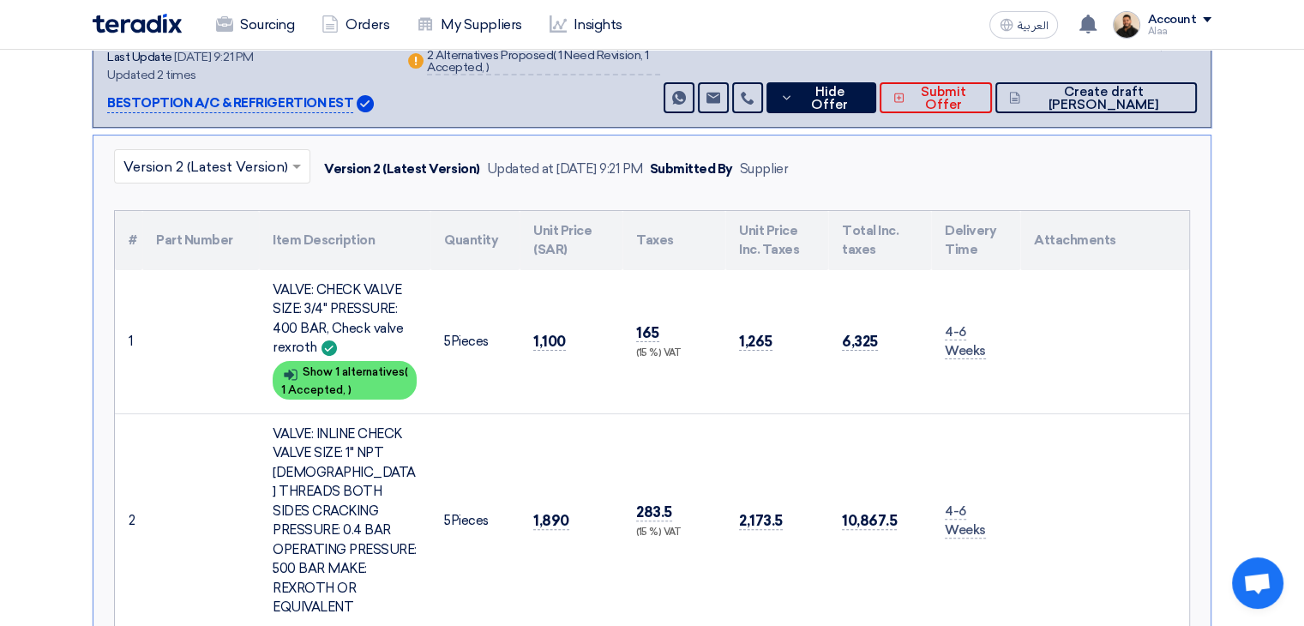
click at [815, 541] on td "2,173.5" at bounding box center [776, 520] width 103 height 214
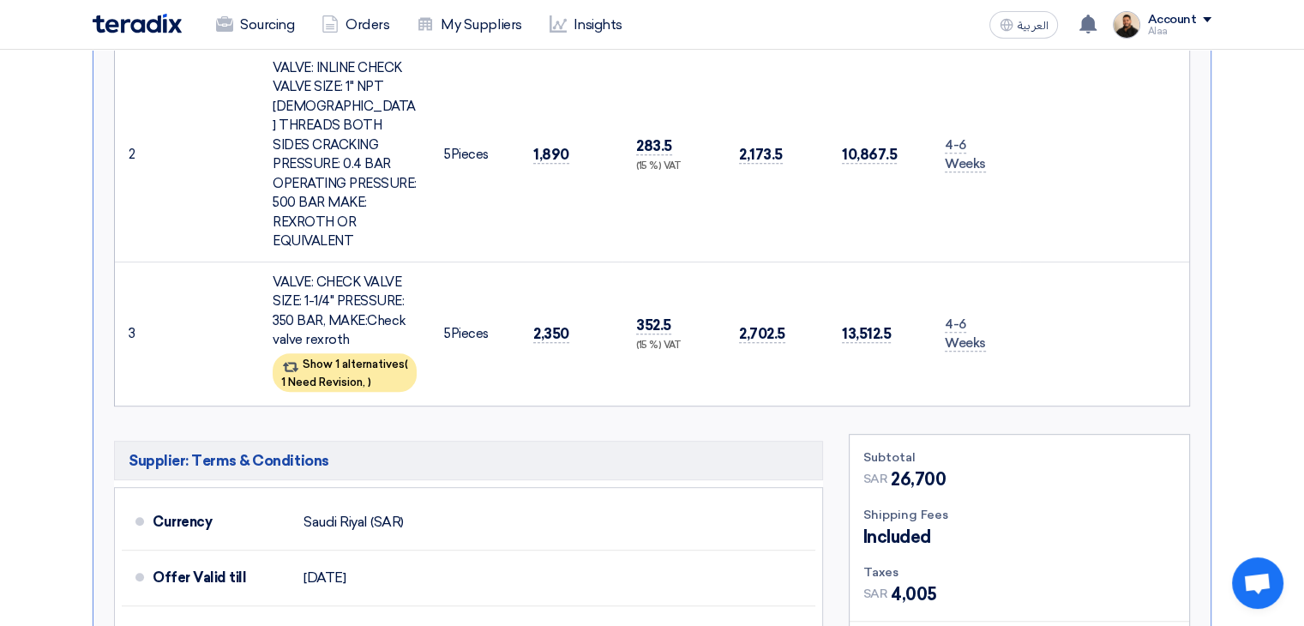
scroll to position [772, 0]
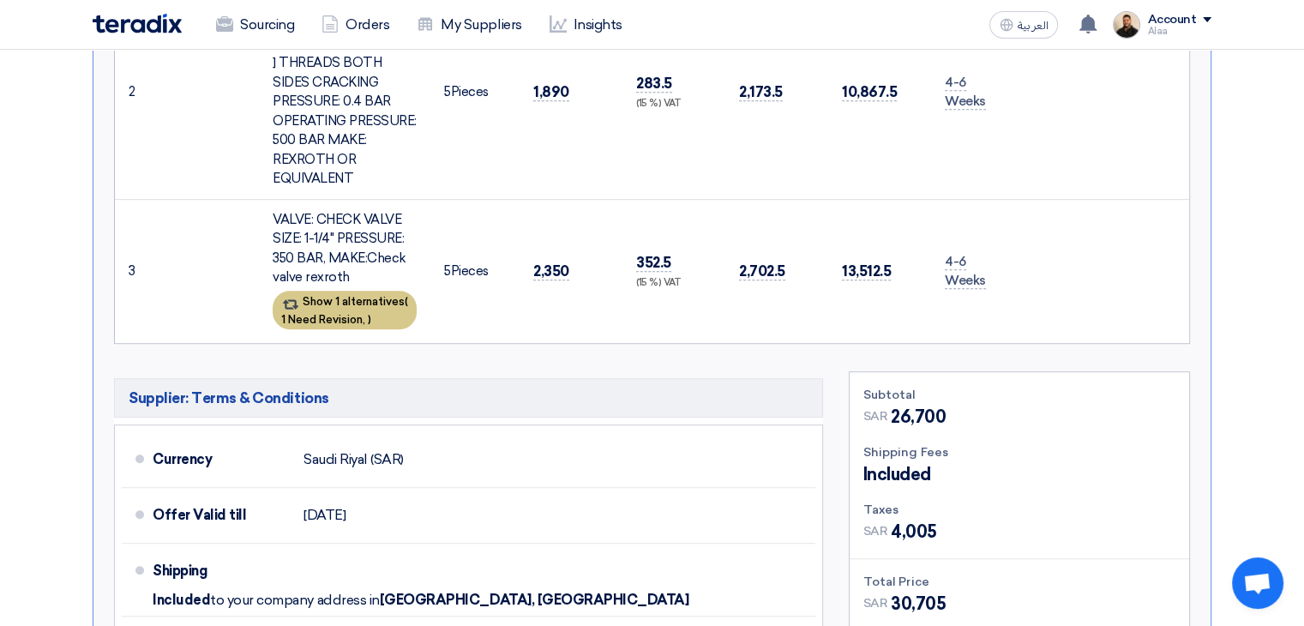
click at [380, 295] on div "Show 1 alternatives ( 1 Need Revision, )" at bounding box center [345, 310] width 144 height 39
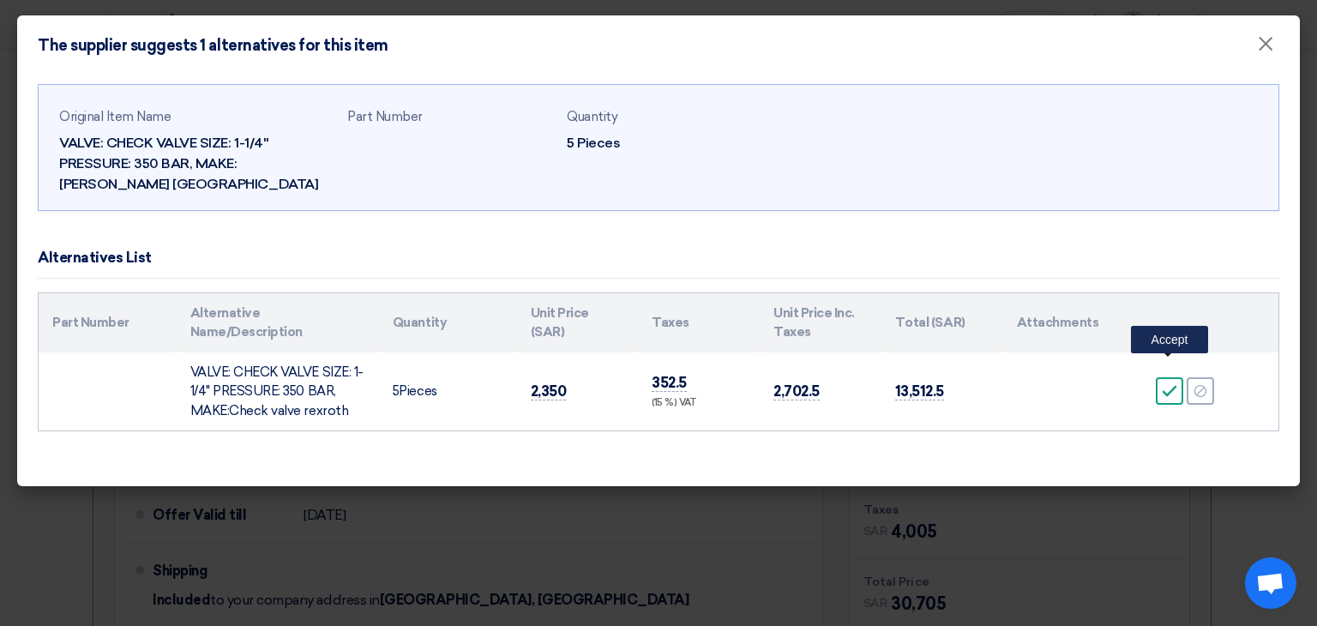
click at [1172, 383] on icon "Accept" at bounding box center [1169, 390] width 15 height 15
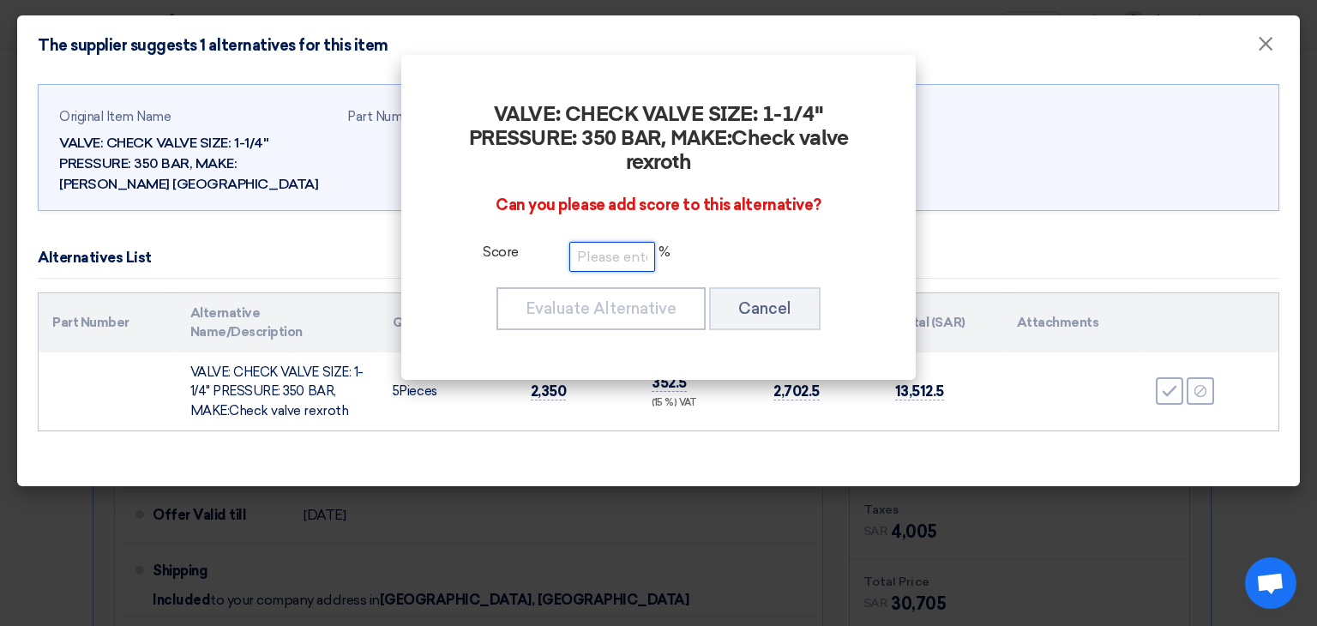
click at [641, 259] on input "number" at bounding box center [612, 257] width 86 height 30
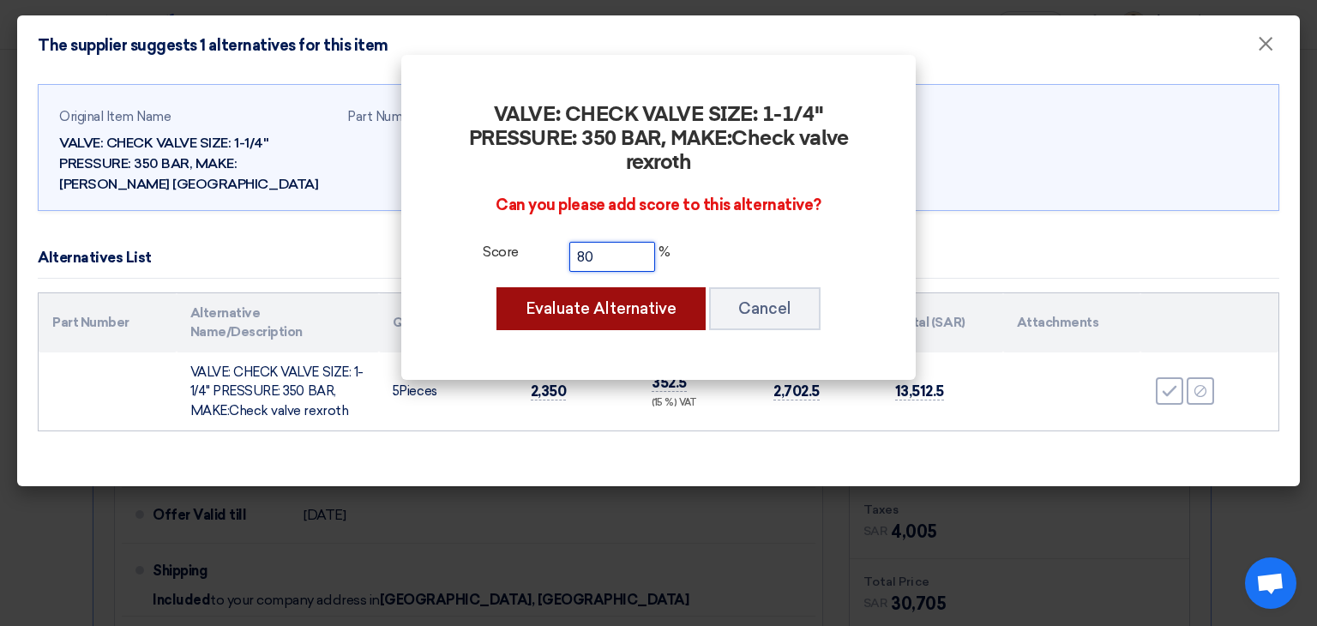
type input "80"
click at [622, 310] on button "Evaluate Alternative" at bounding box center [600, 308] width 209 height 43
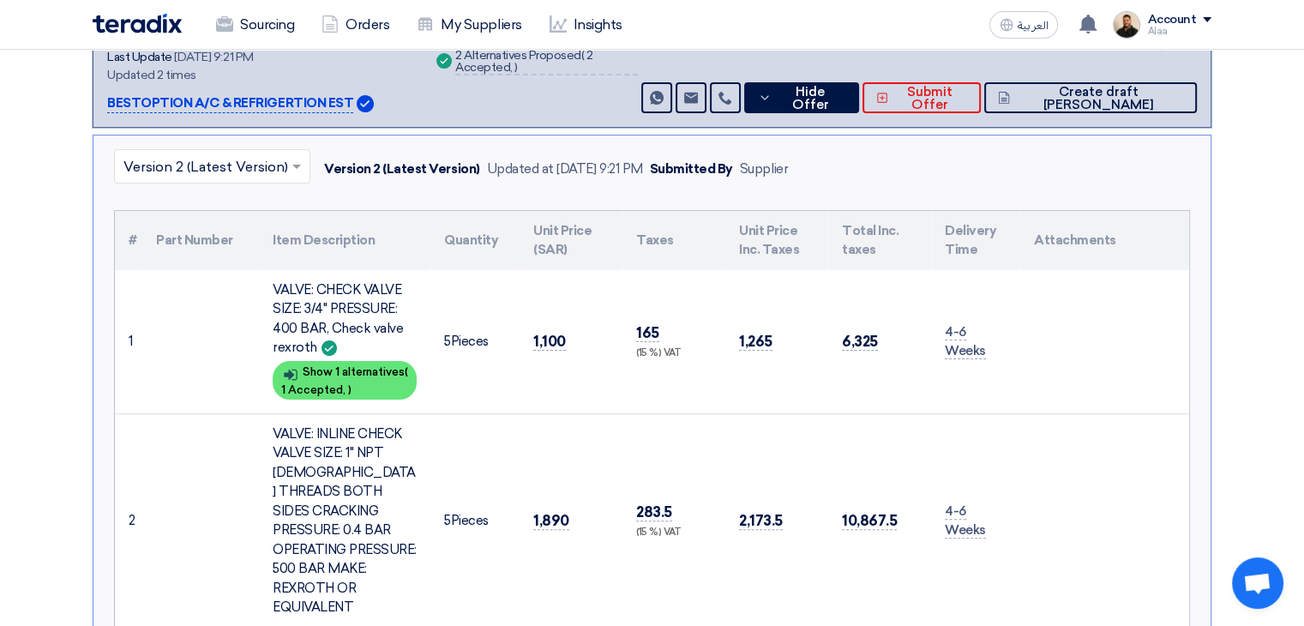
scroll to position [429, 0]
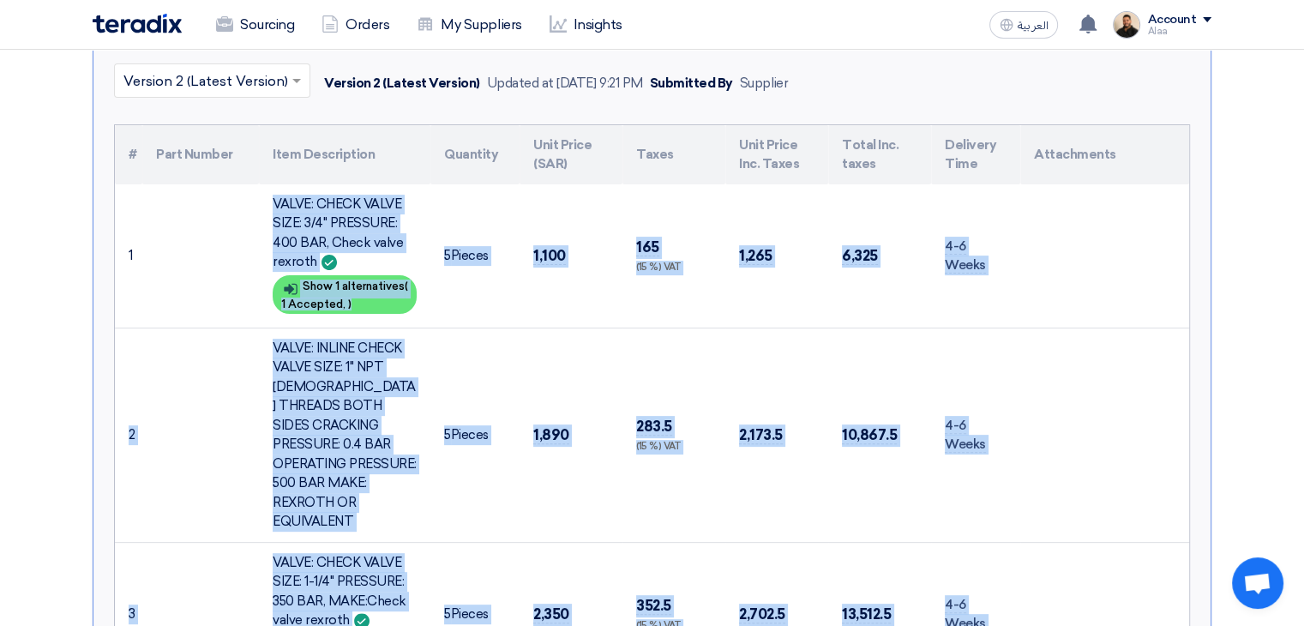
drag, startPoint x: 181, startPoint y: 208, endPoint x: 1020, endPoint y: 529, distance: 899.0
click at [1020, 529] on tbody "1 VALVE: CHECK VALVE SIZE: 3/4" PRESSURE: 400 BAR, Check valve rexroth Show det…" at bounding box center [652, 435] width 1074 height 502
click at [1052, 335] on td at bounding box center [1104, 435] width 169 height 214
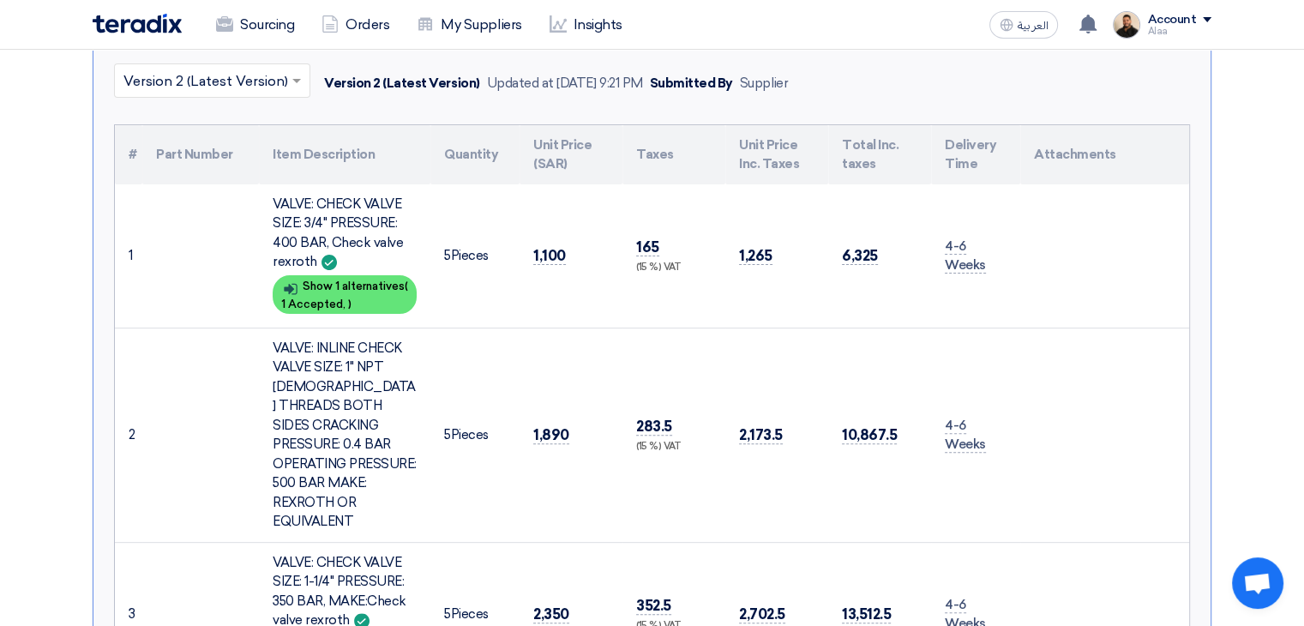
click at [127, 144] on th "#" at bounding box center [128, 154] width 27 height 59
click at [123, 141] on th "#" at bounding box center [128, 154] width 27 height 59
drag, startPoint x: 127, startPoint y: 147, endPoint x: 917, endPoint y: 564, distance: 893.4
click at [892, 547] on table "# Part Number Item Description Quantity Unit Price (SAR) Taxes Unit Price Inc. …" at bounding box center [652, 405] width 1074 height 561
drag, startPoint x: 992, startPoint y: 605, endPoint x: 1022, endPoint y: 602, distance: 30.1
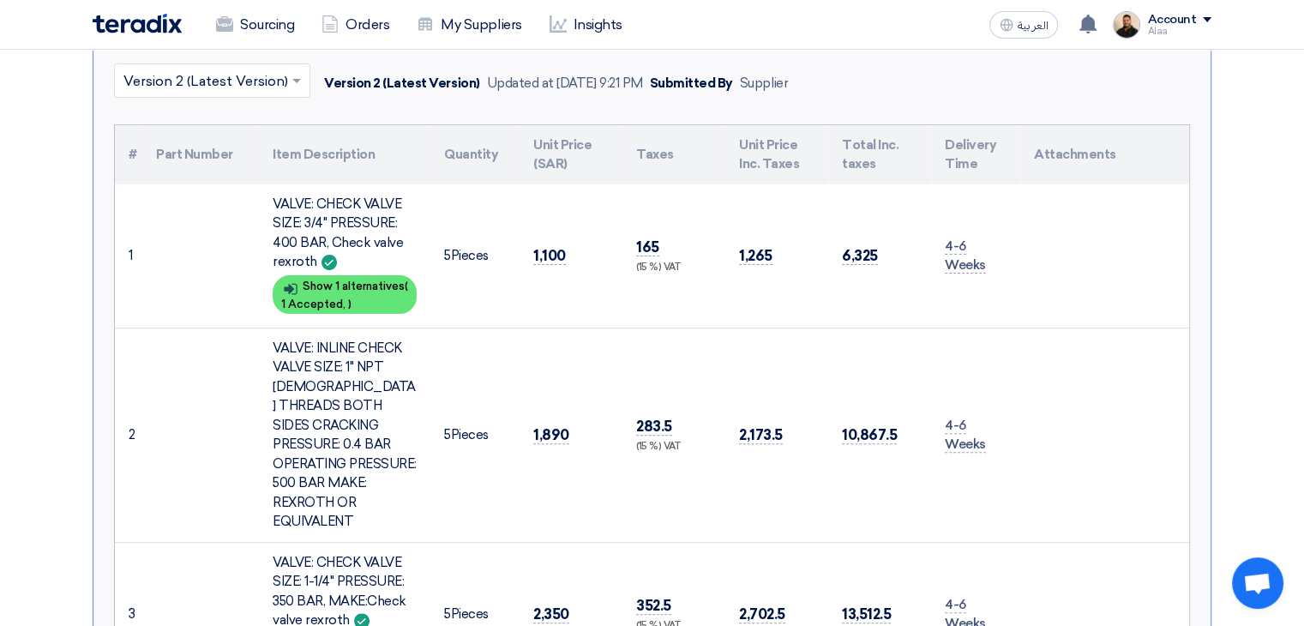
click at [1023, 607] on tr "3 VALVE: CHECK VALVE SIZE: 1-1/4" PRESSURE: 350 BAR, MAKE:Check valve rexroth S…" at bounding box center [652, 614] width 1074 height 144
click at [1025, 542] on td at bounding box center [1104, 614] width 169 height 144
click at [120, 146] on th "#" at bounding box center [128, 154] width 27 height 59
drag, startPoint x: 120, startPoint y: 146, endPoint x: 253, endPoint y: 187, distance: 139.1
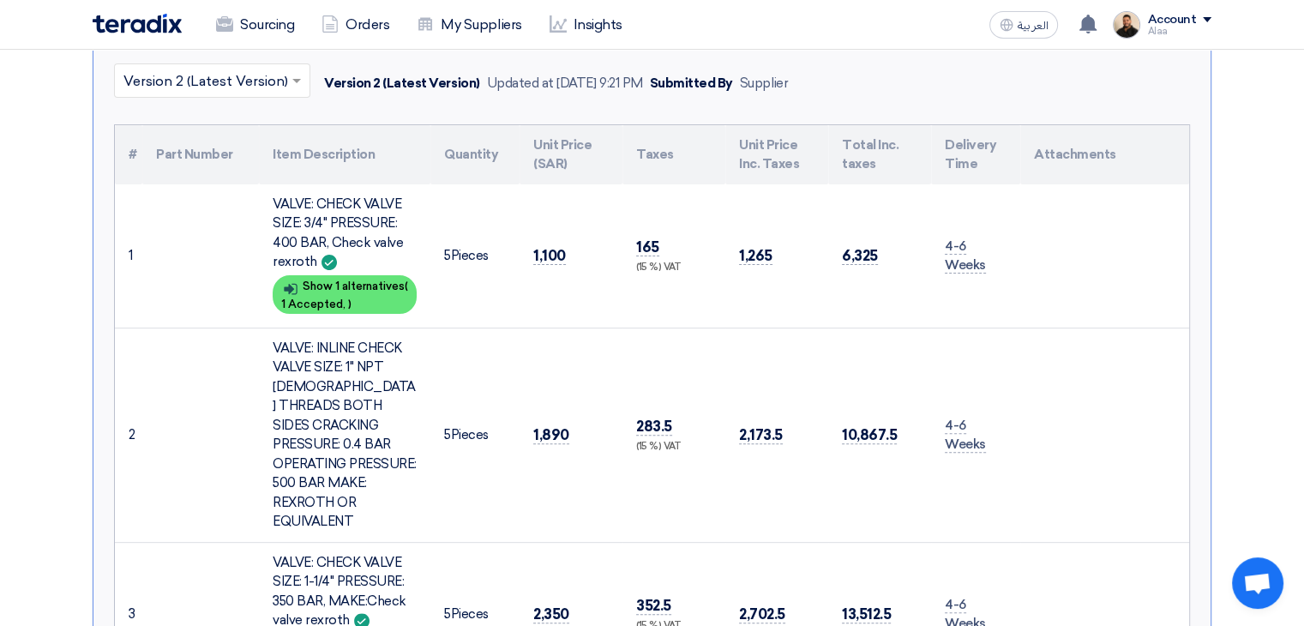
click at [148, 155] on tr "# Part Number Item Description Quantity Unit Price (SAR) Taxes Unit Price Inc. …" at bounding box center [652, 154] width 1074 height 59
drag, startPoint x: 253, startPoint y: 187, endPoint x: 706, endPoint y: 348, distance: 480.6
click at [795, 390] on table "# Part Number Item Description Quantity Unit Price (SAR) Taxes Unit Price Inc. …" at bounding box center [652, 405] width 1074 height 561
click at [683, 336] on td "283.5 (15 %) VAT" at bounding box center [674, 435] width 103 height 214
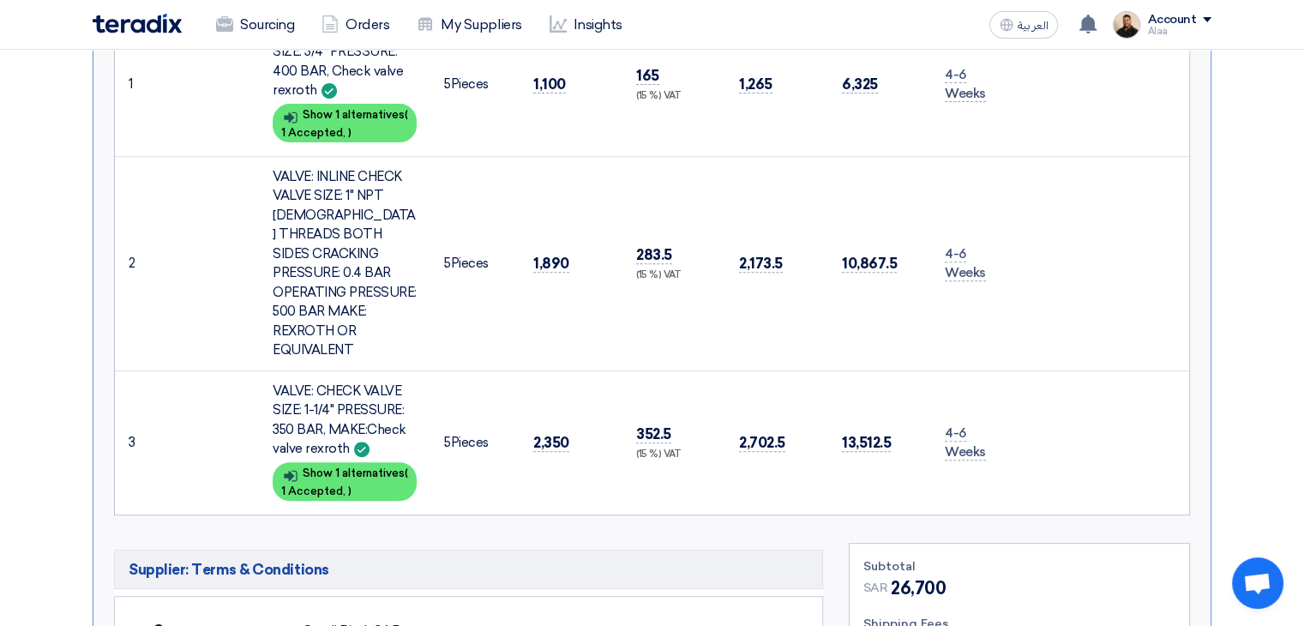
scroll to position [731, 0]
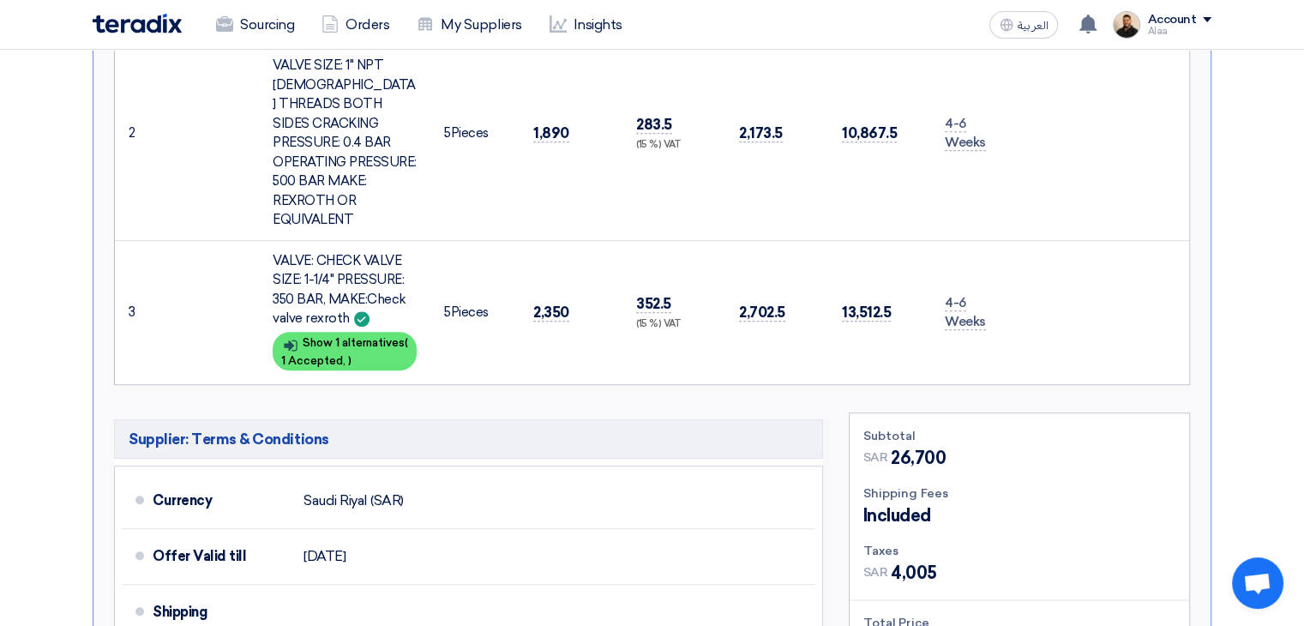
drag, startPoint x: 123, startPoint y: 141, endPoint x: 1048, endPoint y: 347, distance: 947.9
click at [1048, 347] on table "# Part Number Item Description Quantity Unit Price (SAR) Taxes Unit Price Inc. …" at bounding box center [652, 103] width 1074 height 561
copy table "# Part Number Item Description Quantity Unit Price (SAR) Taxes Unit Price Inc. …"
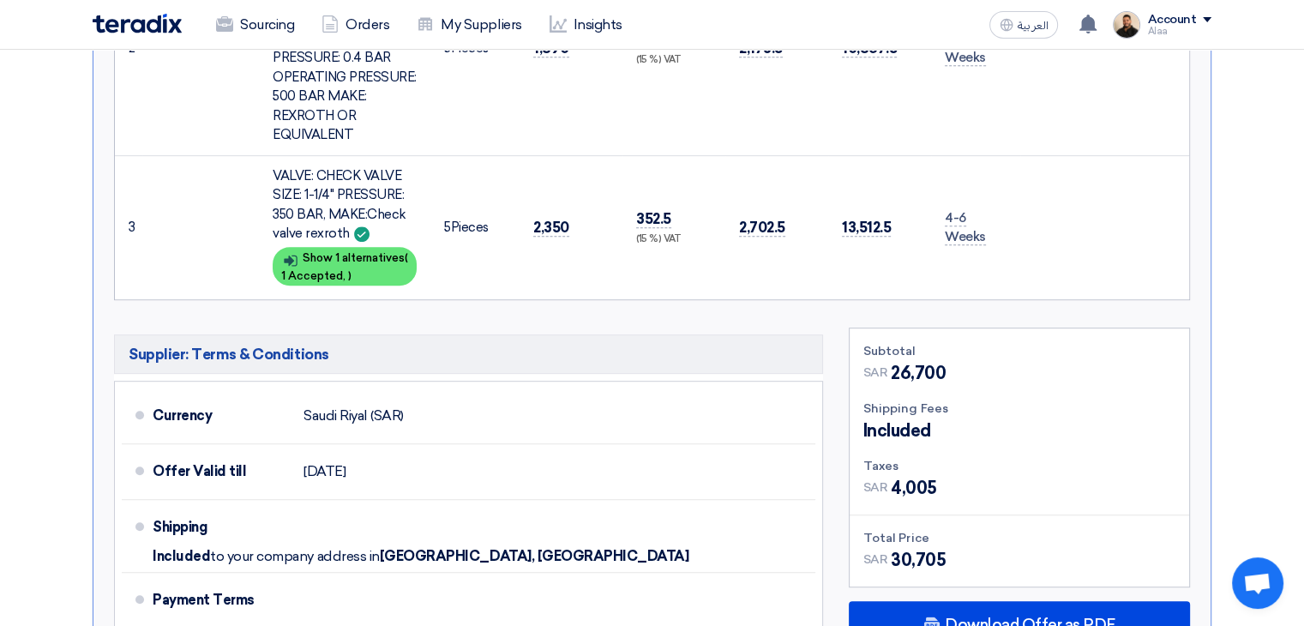
scroll to position [943, 0]
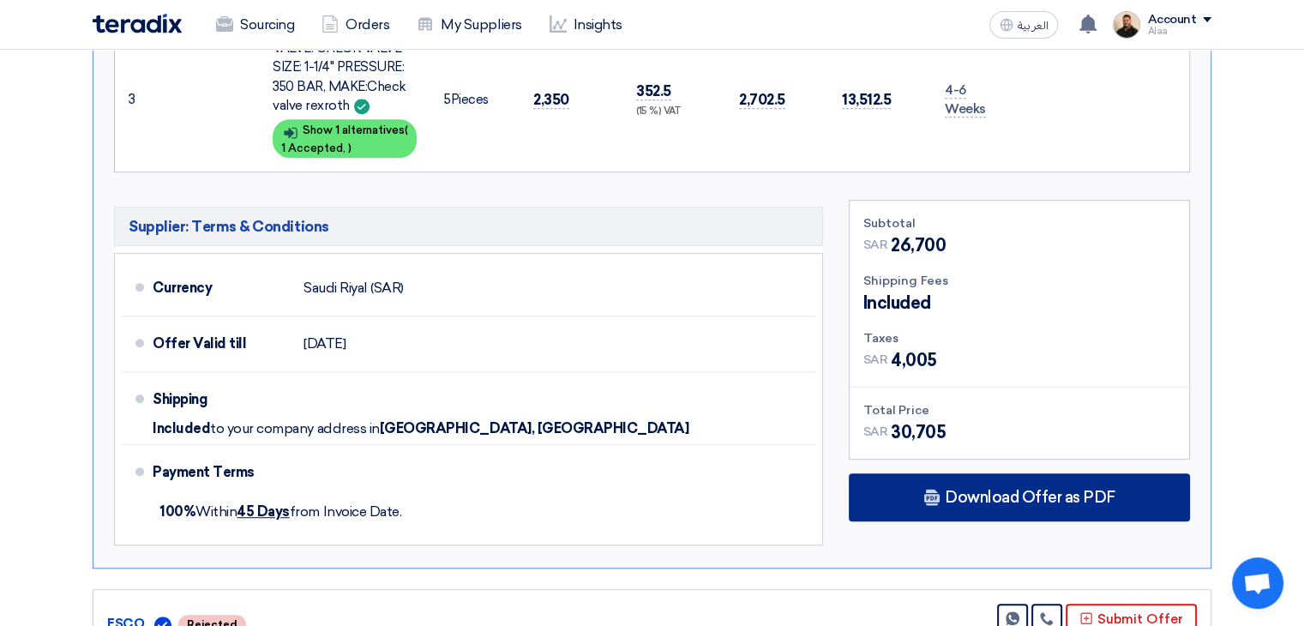
click at [964, 490] on span "Download Offer as PDF" at bounding box center [1030, 497] width 171 height 15
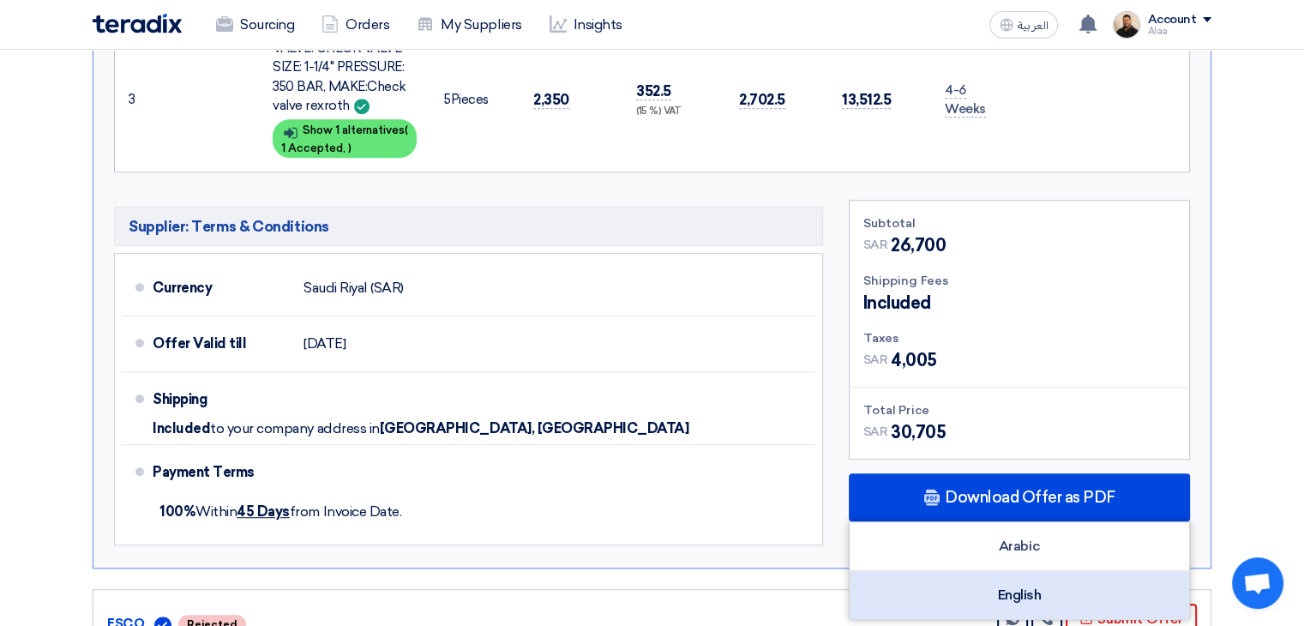
click at [984, 571] on div "English" at bounding box center [1020, 595] width 340 height 48
click at [1029, 571] on div "English" at bounding box center [1020, 595] width 340 height 48
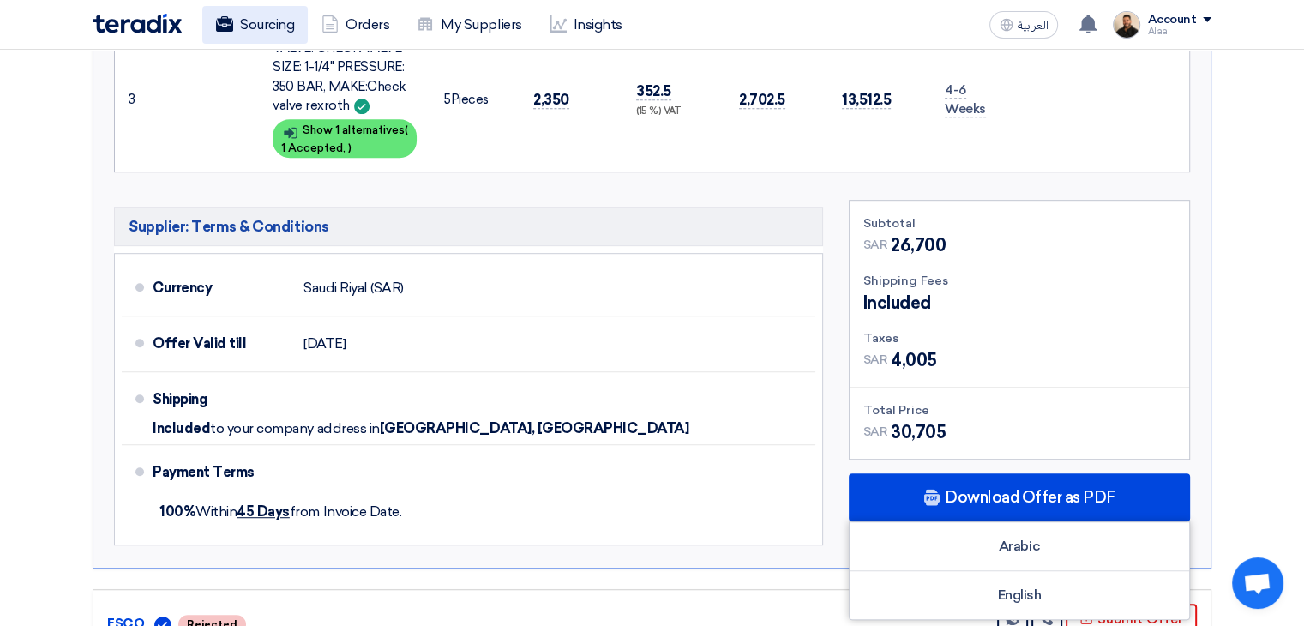
click at [220, 16] on icon at bounding box center [224, 23] width 17 height 17
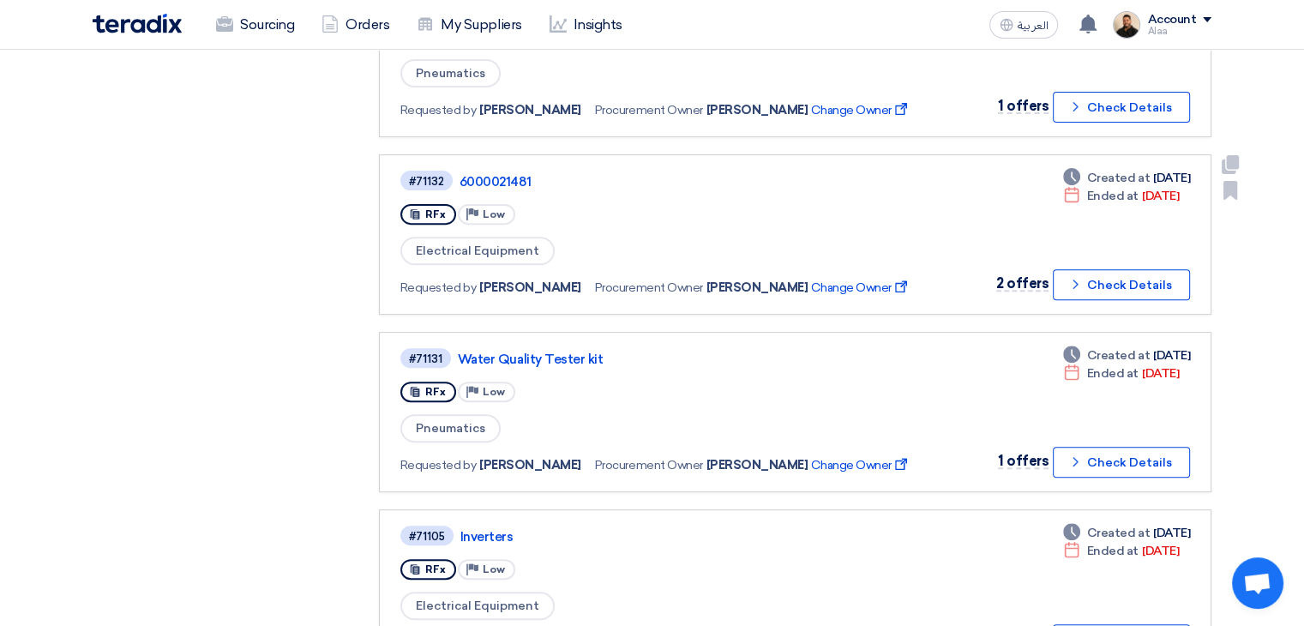
scroll to position [600, 0]
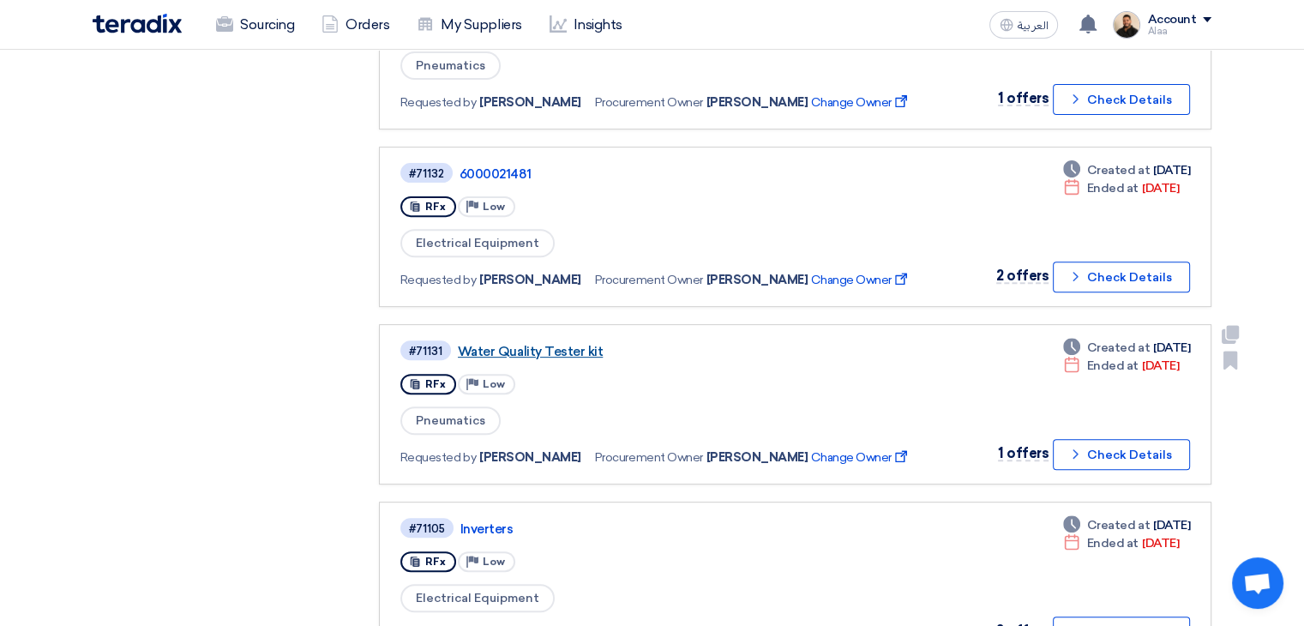
click at [572, 346] on link "Water Quality Tester kit" at bounding box center [672, 351] width 429 height 15
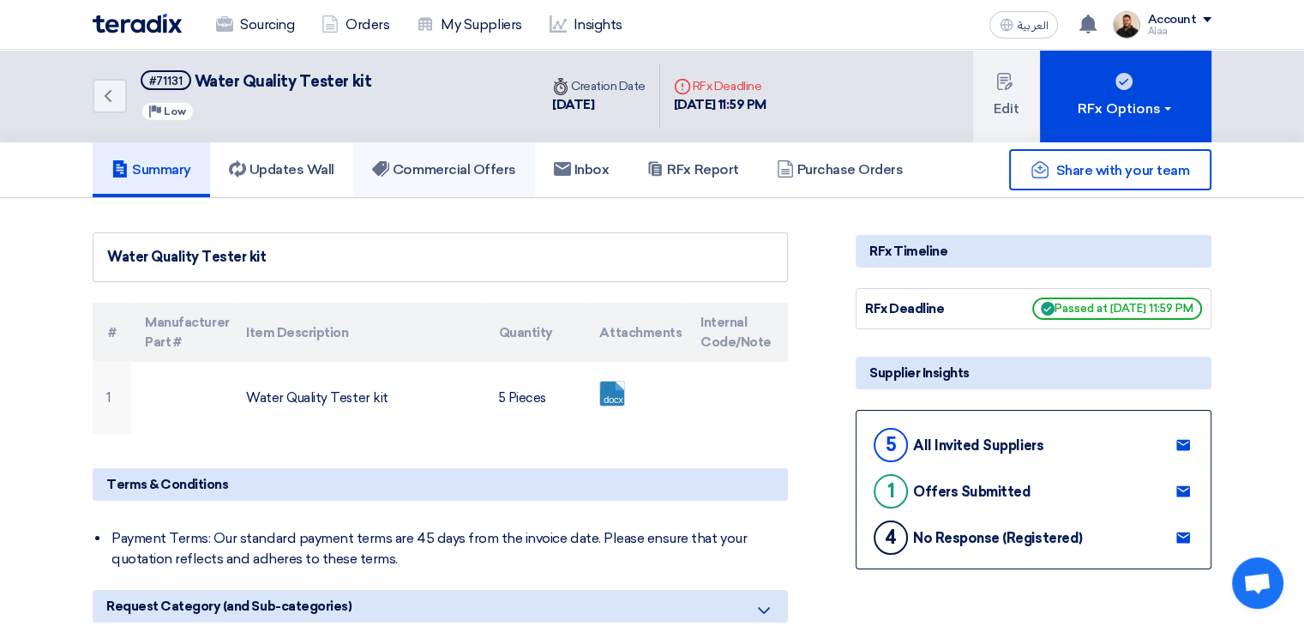
click at [504, 164] on h5 "Commercial Offers" at bounding box center [444, 169] width 144 height 17
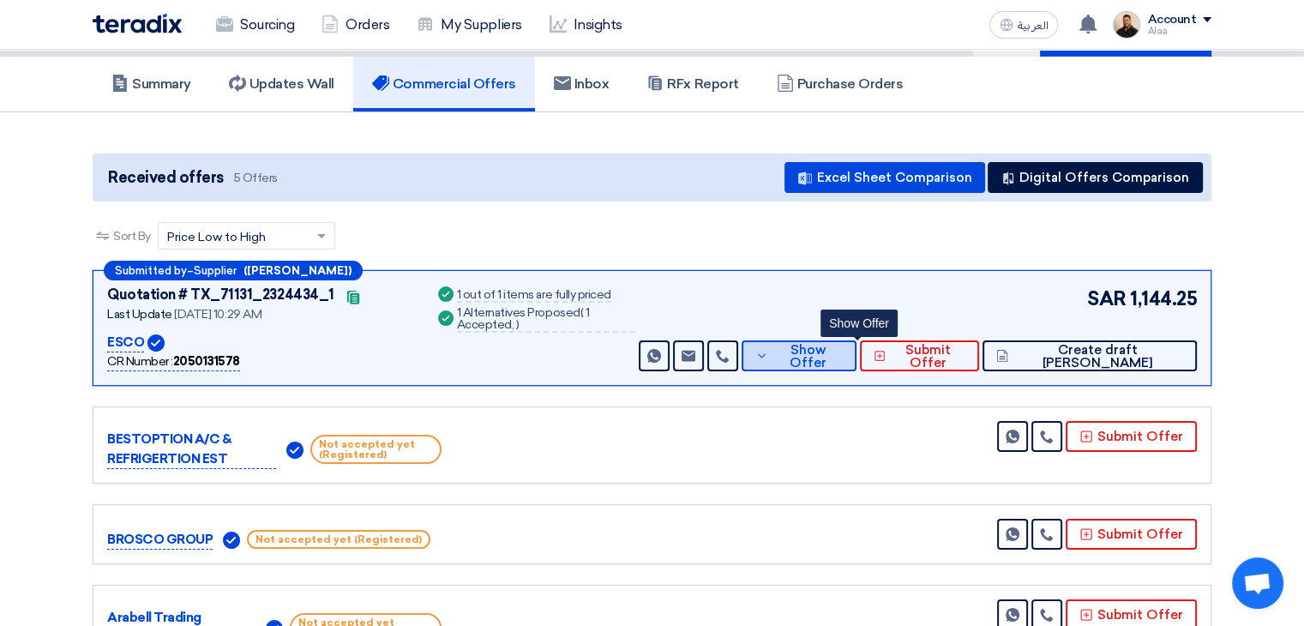
click at [768, 351] on icon at bounding box center [761, 356] width 13 height 14
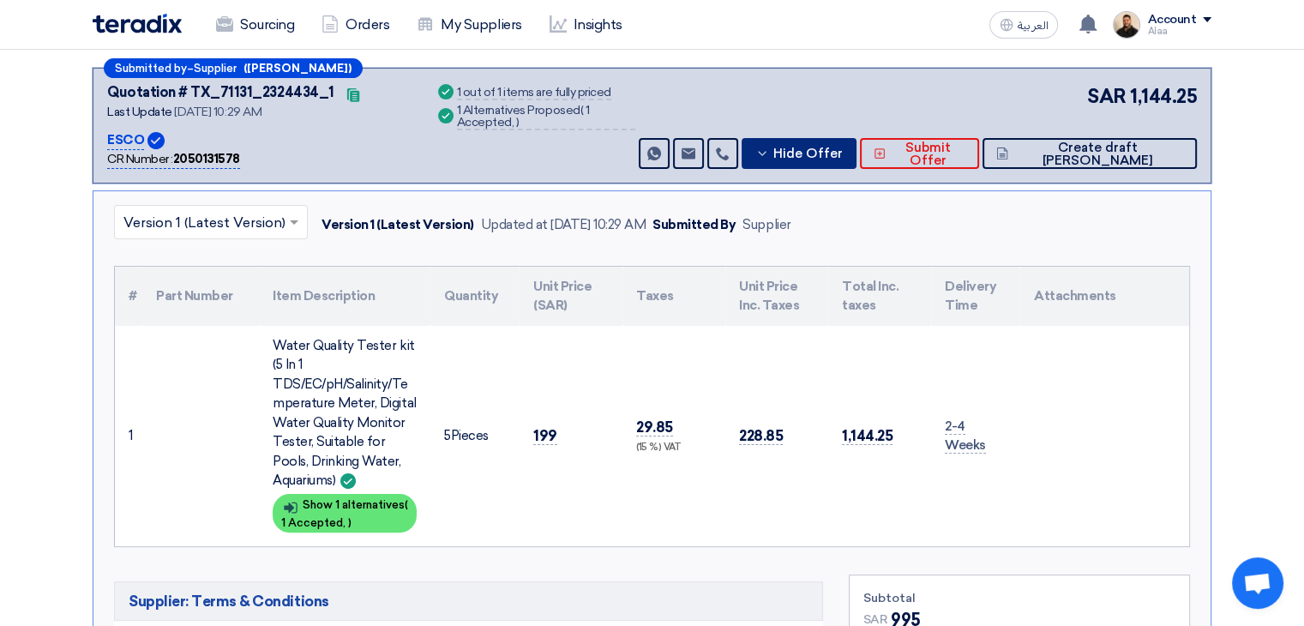
scroll to position [429, 0]
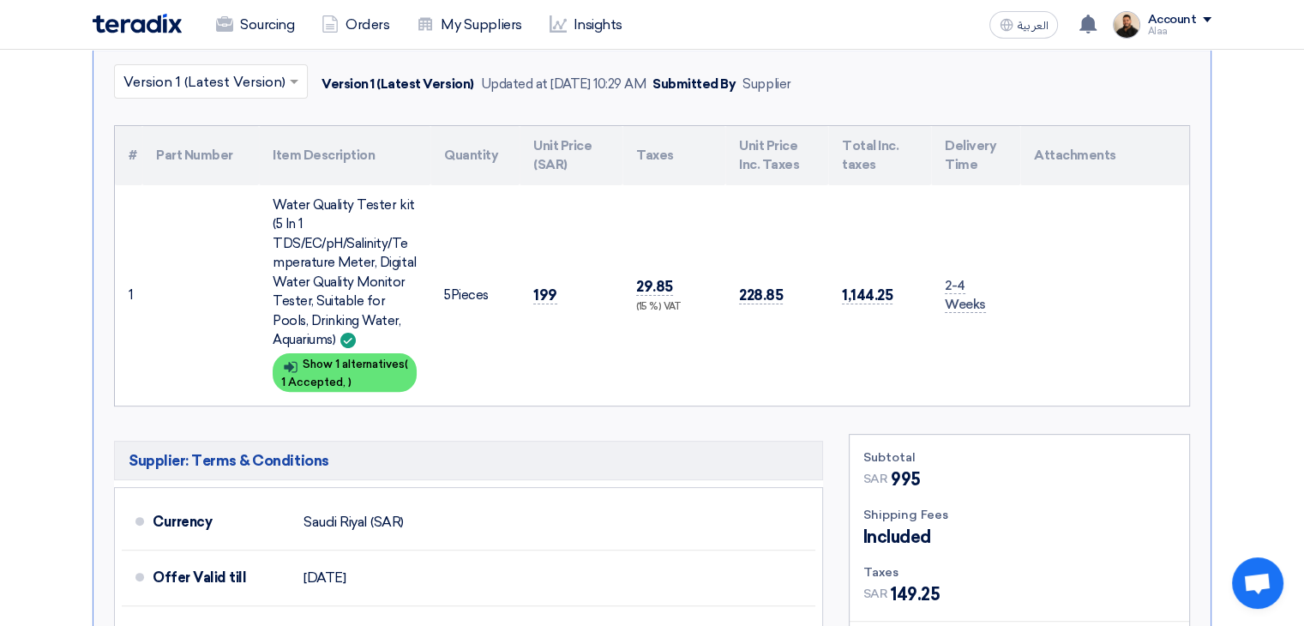
drag, startPoint x: 122, startPoint y: 141, endPoint x: 1066, endPoint y: 347, distance: 966.3
click at [1066, 347] on table "# Part Number Item Description Quantity Unit Price (SAR) Taxes Unit Price Inc. …" at bounding box center [652, 266] width 1074 height 280
copy table "# Part Number Item Description Quantity Unit Price (SAR) Taxes Unit Price Inc. …"
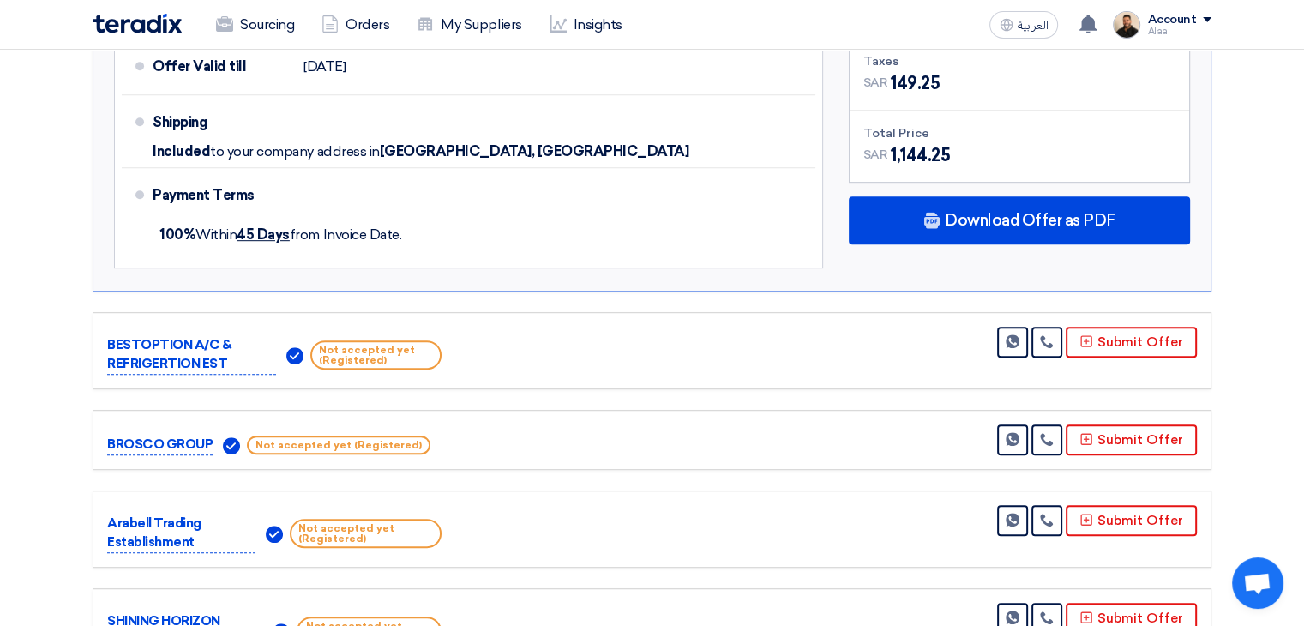
scroll to position [943, 0]
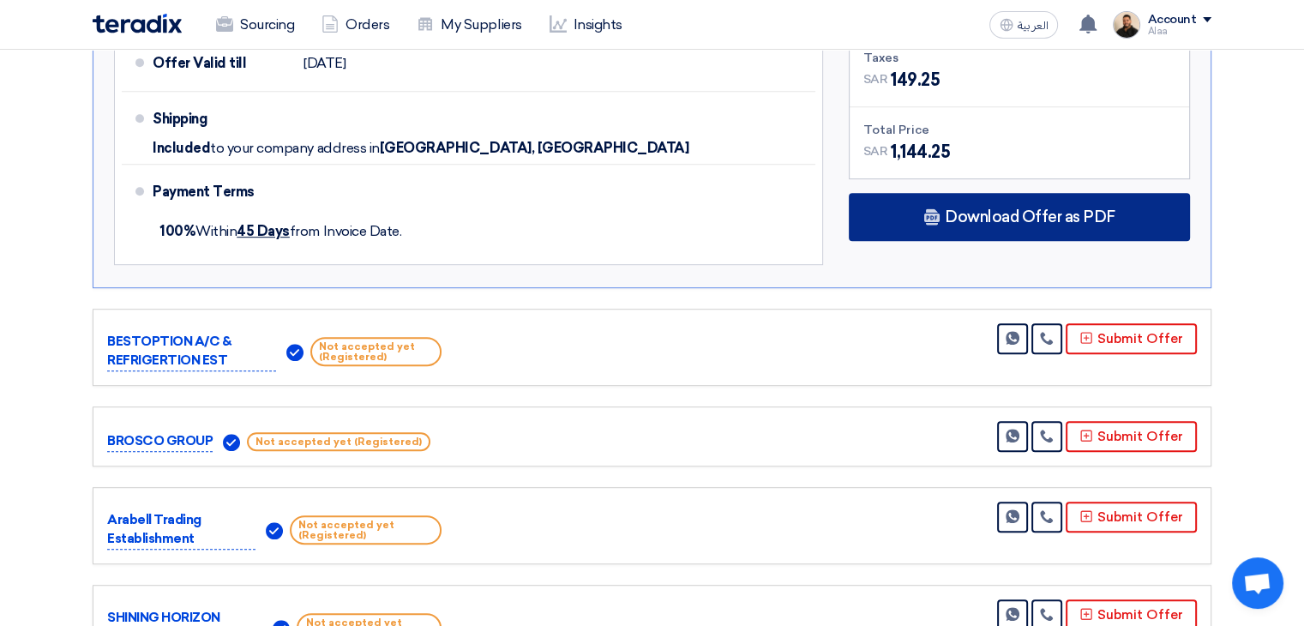
click at [982, 222] on div "Download Offer as PDF" at bounding box center [1019, 217] width 341 height 48
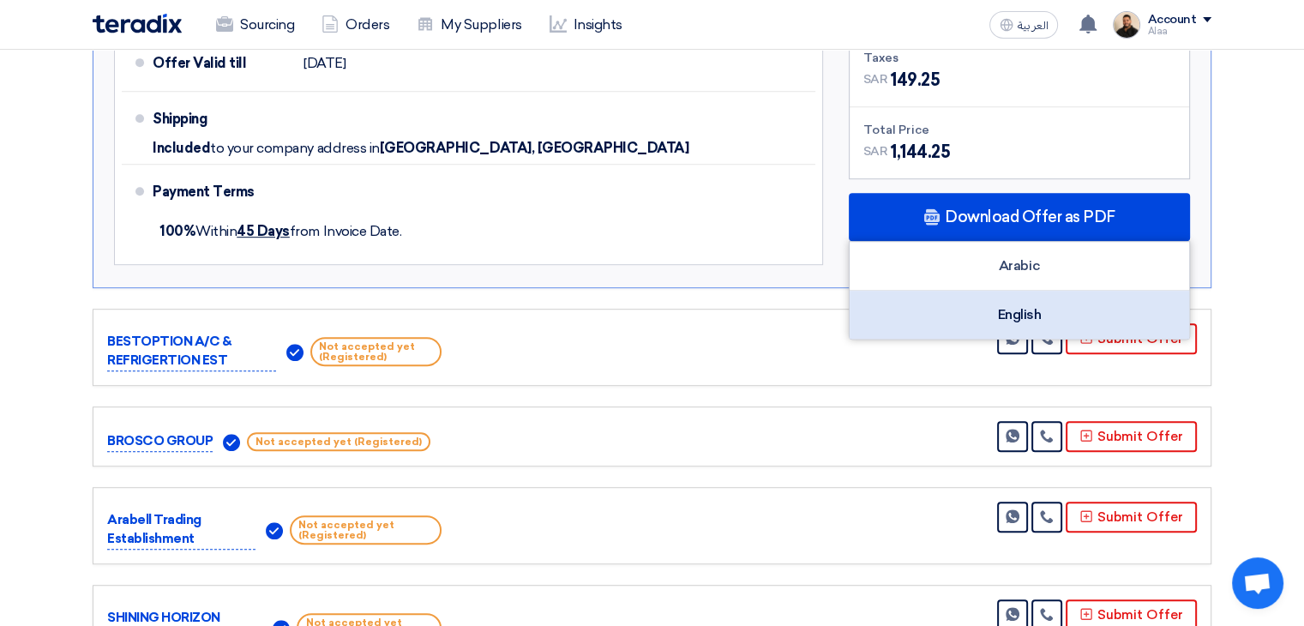
click at [1012, 310] on div "English" at bounding box center [1020, 315] width 340 height 48
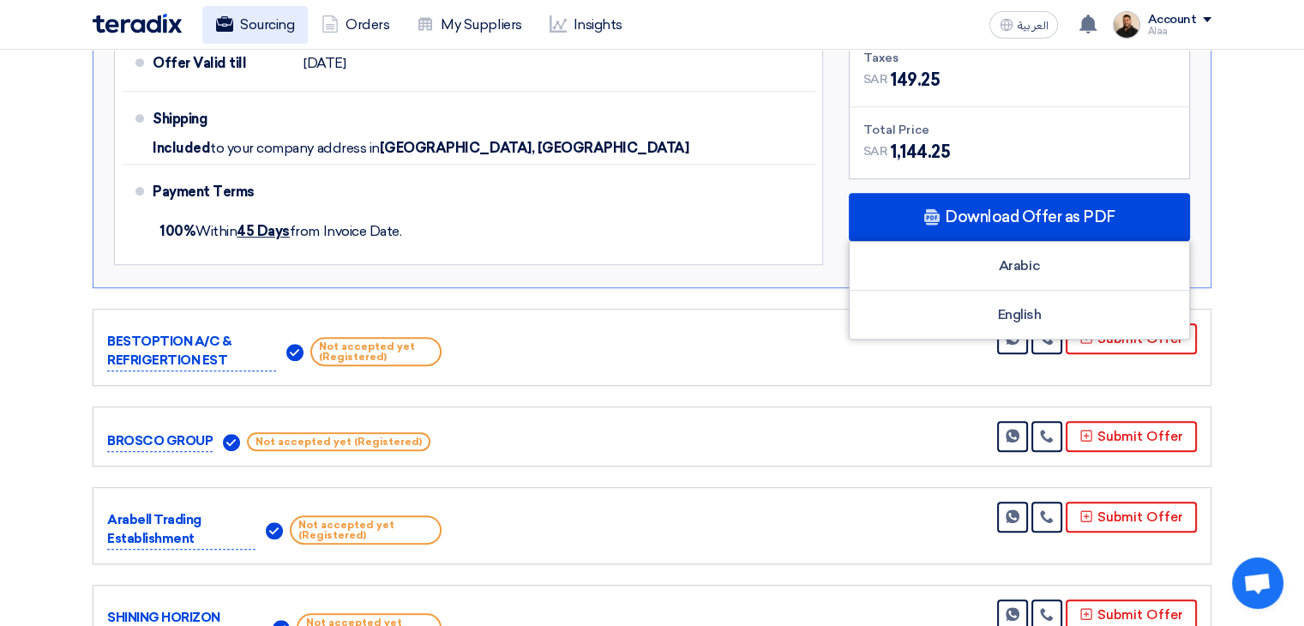
click at [233, 28] on link "Sourcing" at bounding box center [254, 25] width 105 height 38
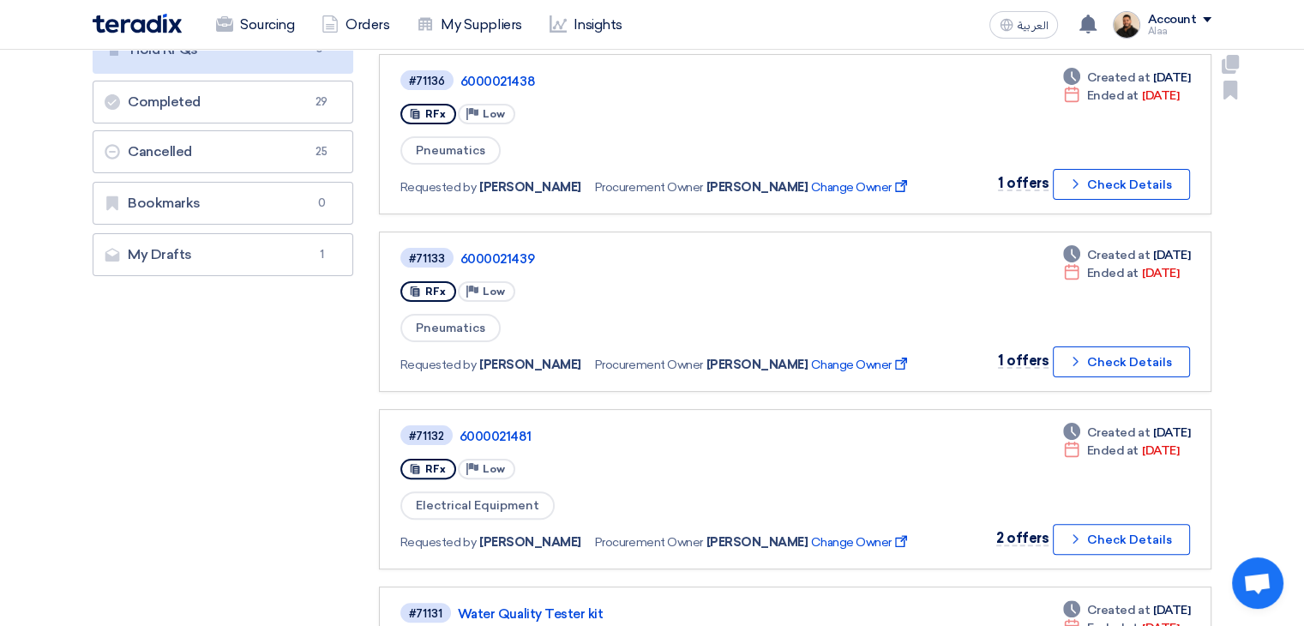
scroll to position [343, 0]
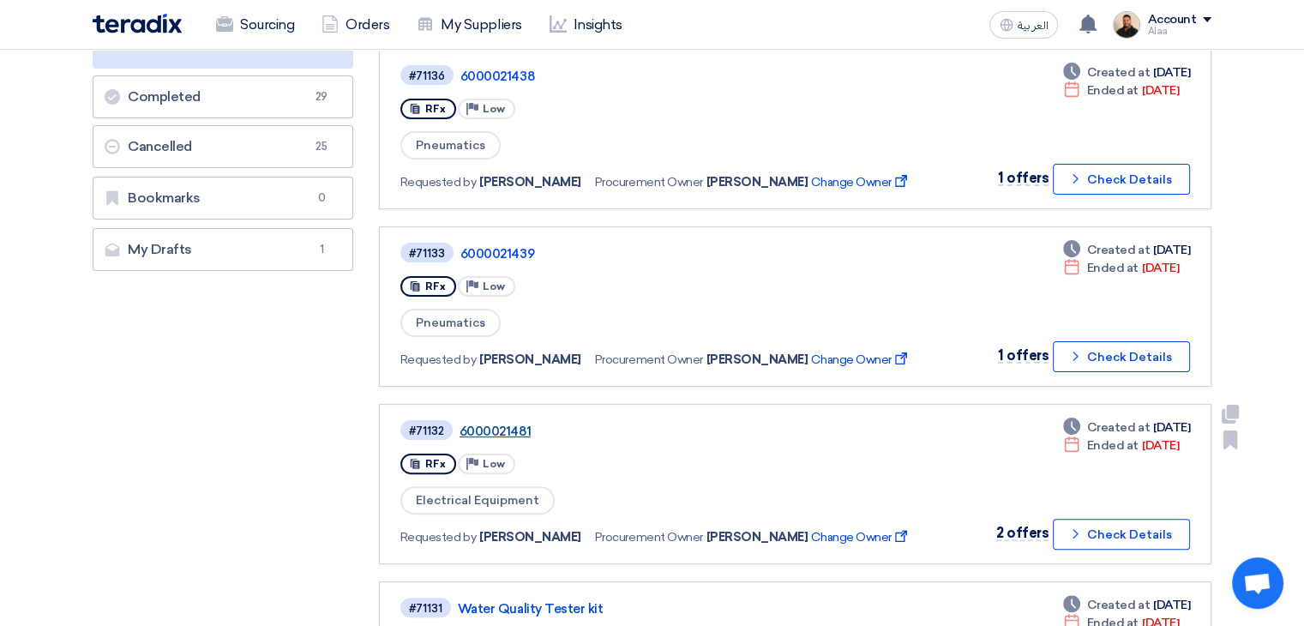
click at [515, 425] on link "6000021481" at bounding box center [674, 431] width 429 height 15
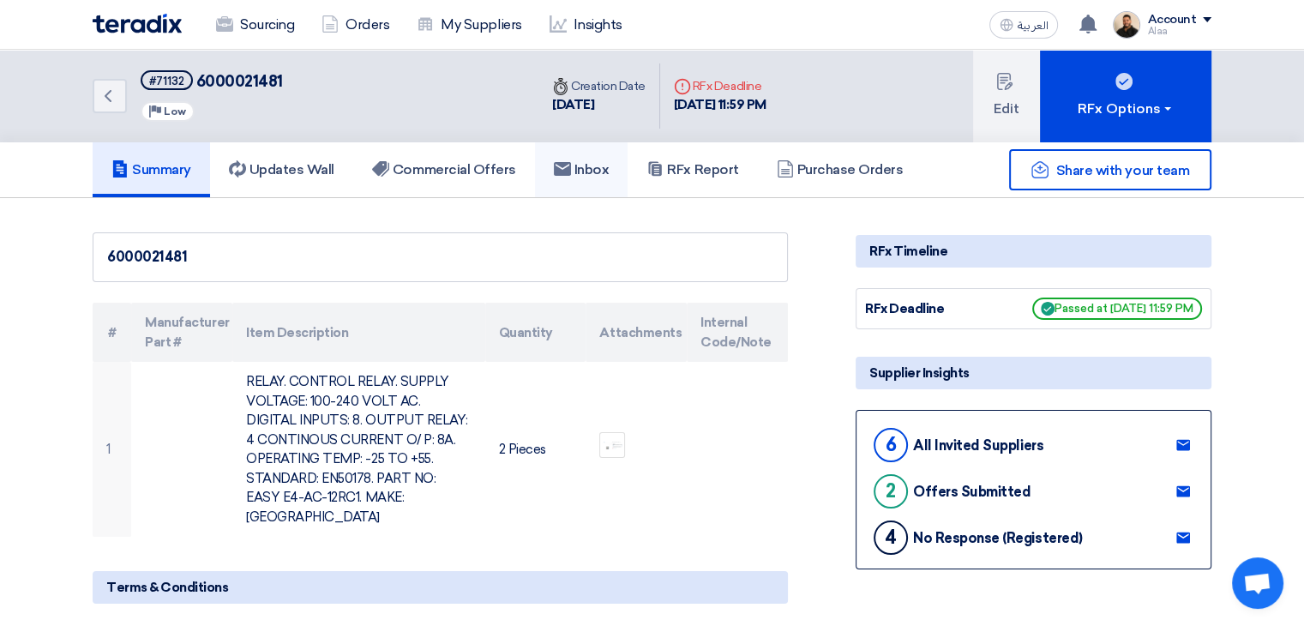
click at [580, 175] on h5 "Inbox" at bounding box center [582, 169] width 56 height 17
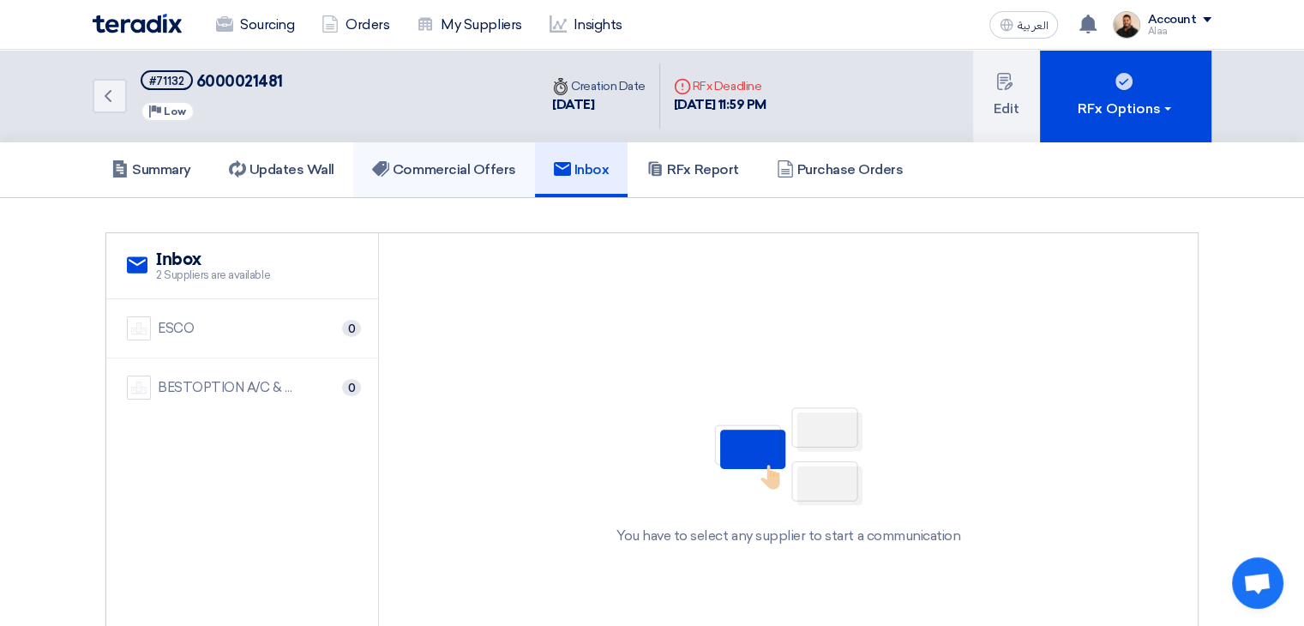
click at [428, 175] on h5 "Commercial Offers" at bounding box center [444, 169] width 144 height 17
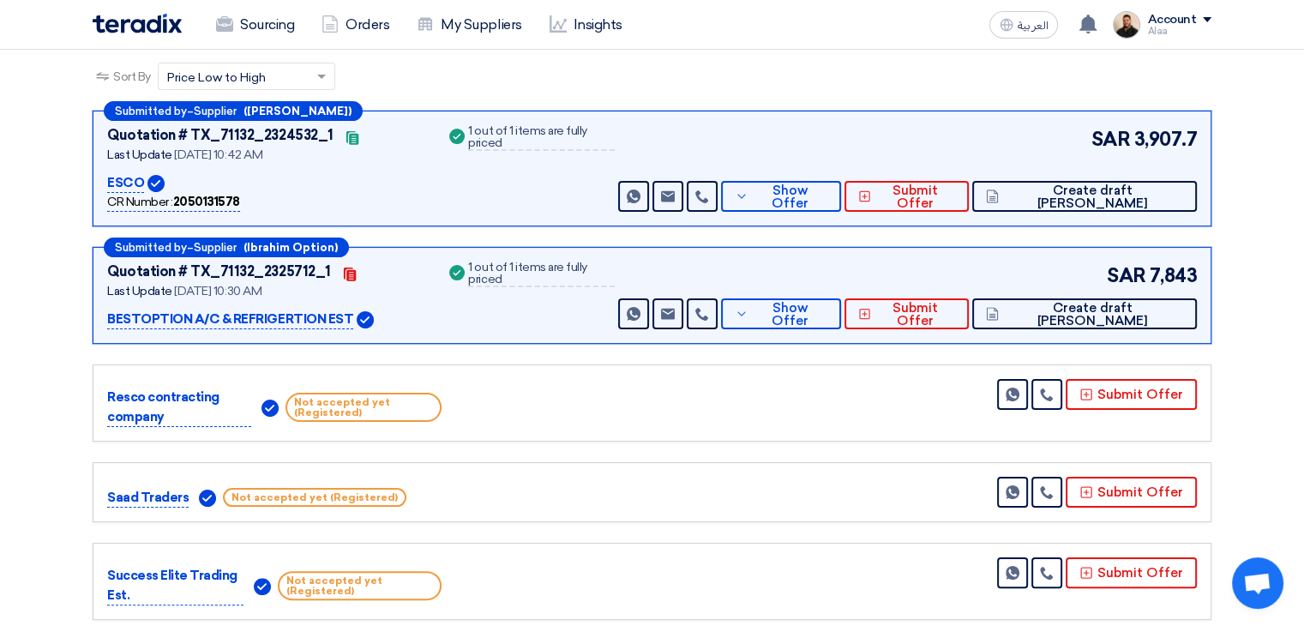
scroll to position [343, 0]
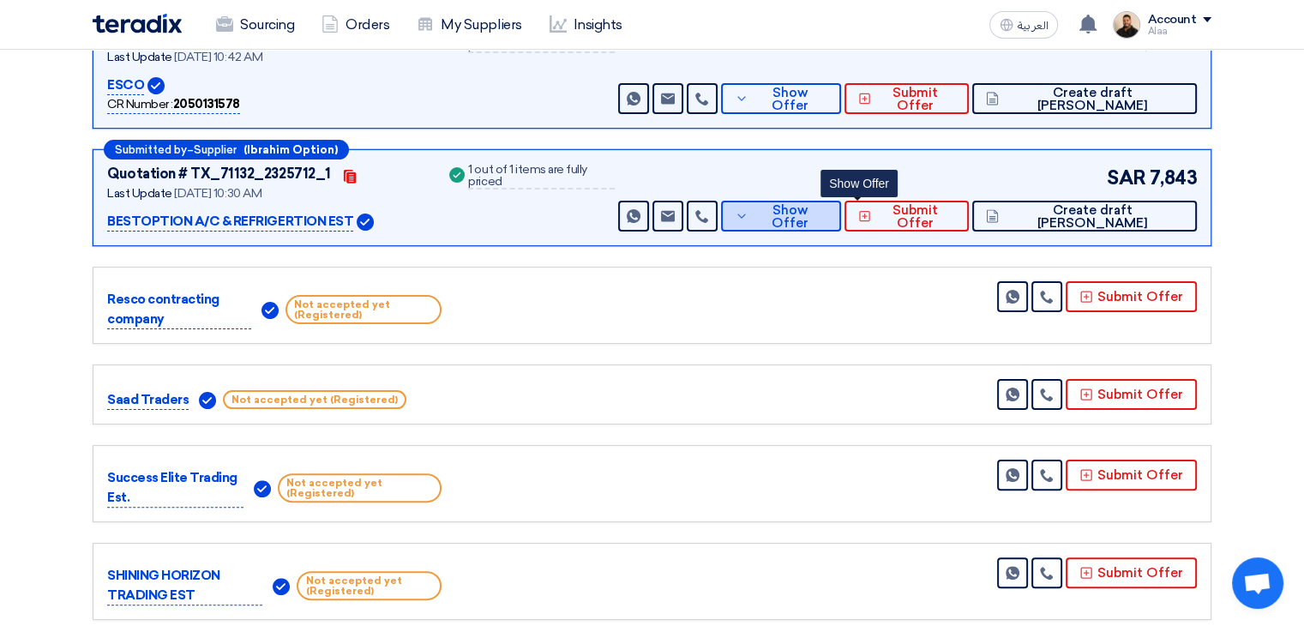
click at [827, 214] on span "Show Offer" at bounding box center [790, 217] width 75 height 26
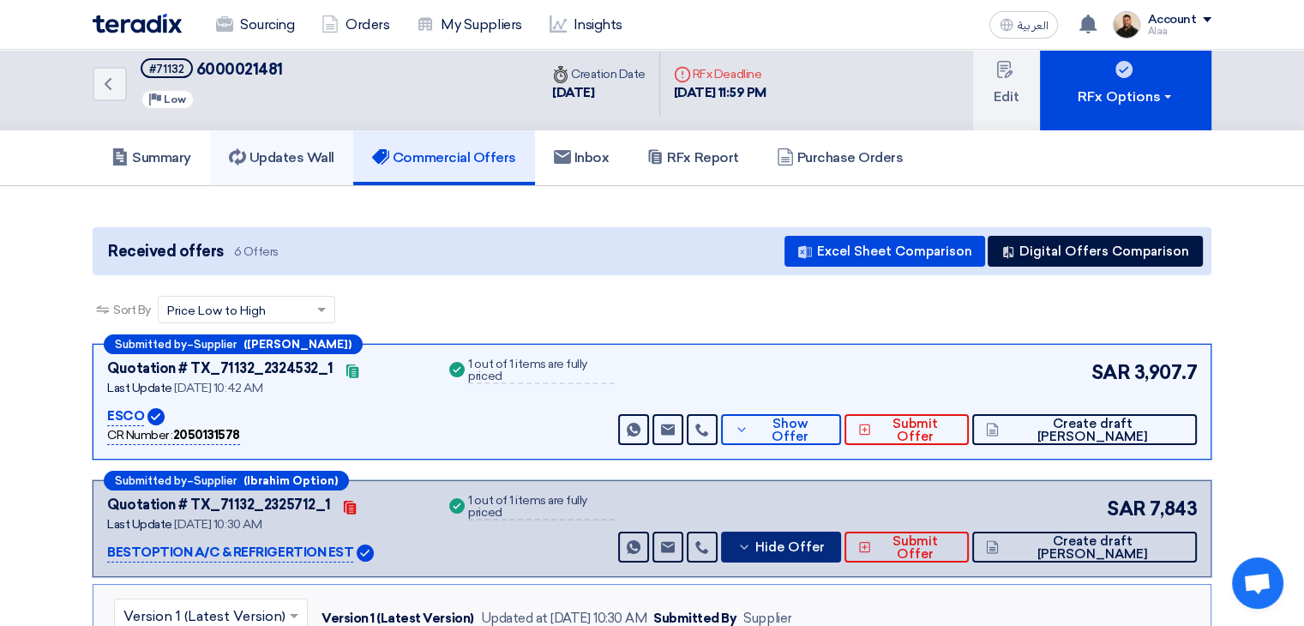
scroll to position [0, 0]
